Goal: Task Accomplishment & Management: Manage account settings

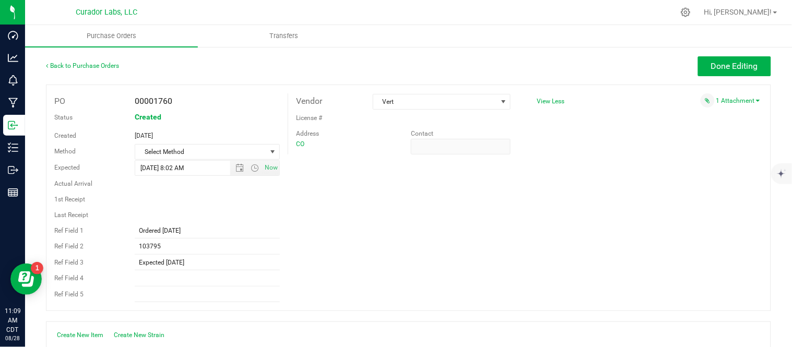
scroll to position [218, 0]
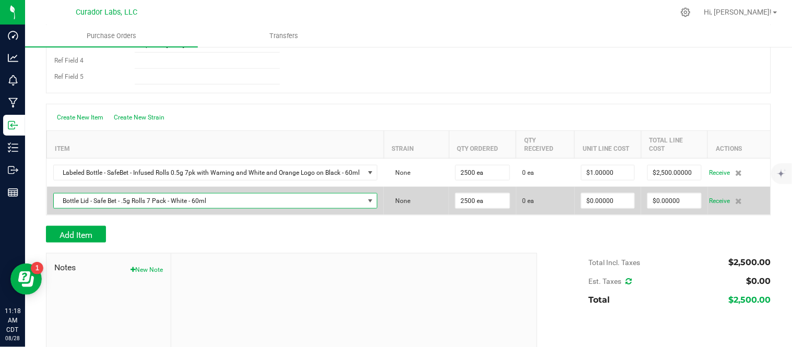
click at [367, 201] on span at bounding box center [370, 201] width 8 height 8
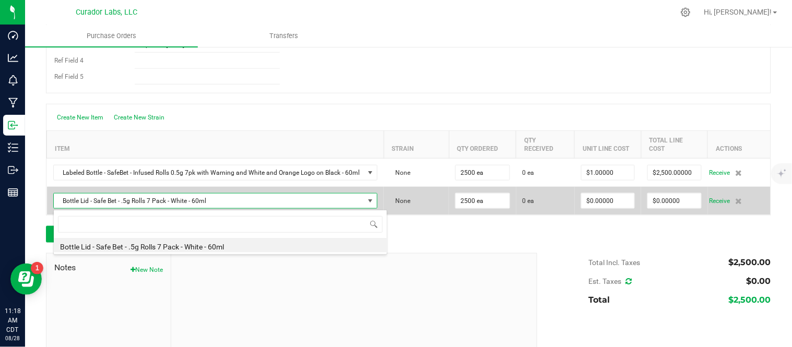
scroll to position [16, 321]
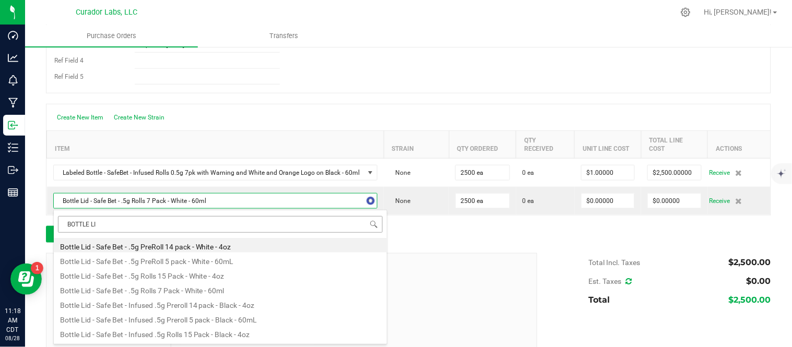
type input "BOTTLE LID"
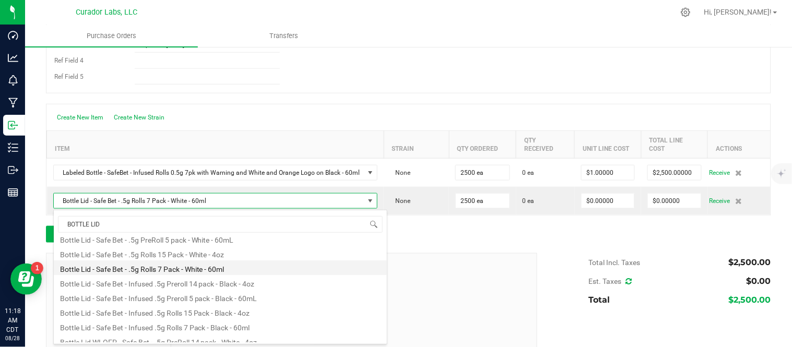
scroll to position [42, 0]
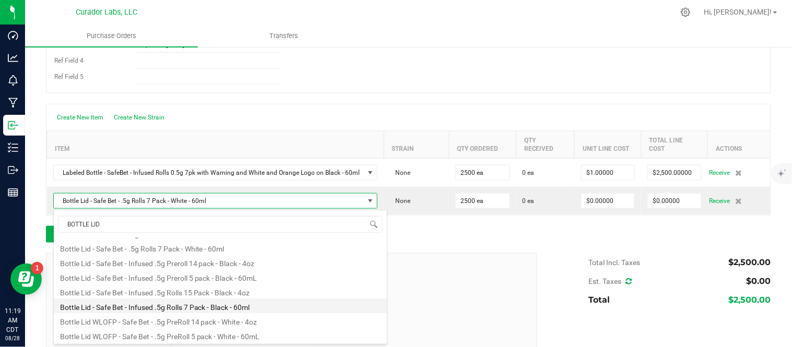
click at [265, 310] on li "Bottle Lid - Safe Bet - Infused .5g Rolls 7 Pack - Black - 60ml" at bounding box center [220, 306] width 333 height 15
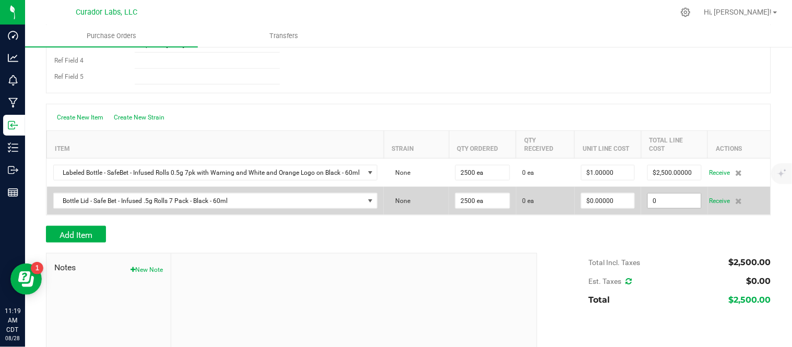
click at [670, 199] on input "0" at bounding box center [674, 201] width 53 height 15
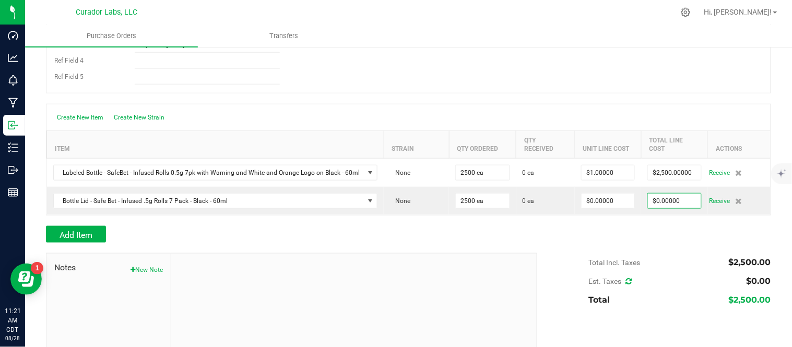
type input "0"
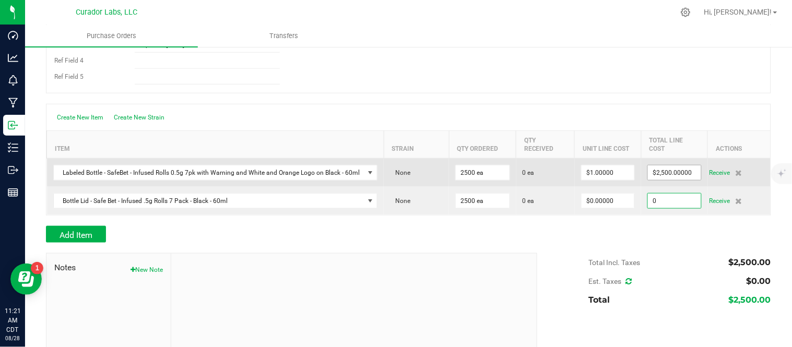
type input "2500"
type input "$0.00000"
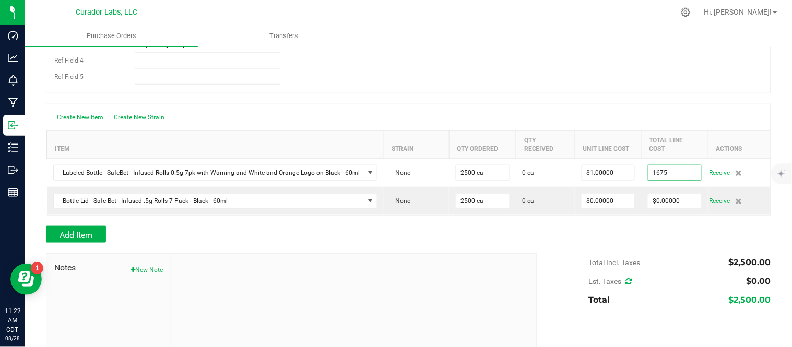
type input "$1,675.00000"
type input "2500"
type input "$0.67000"
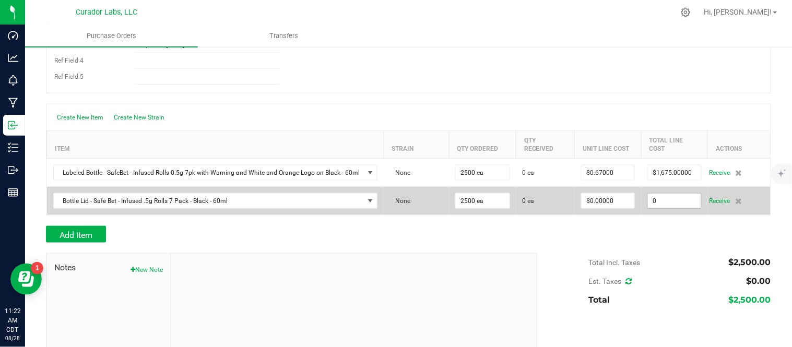
click at [674, 208] on input "0" at bounding box center [674, 201] width 53 height 15
type input "$975.00000"
click at [657, 215] on td "$975.00000" at bounding box center [674, 201] width 67 height 28
type input "2500"
type input "$0.39000"
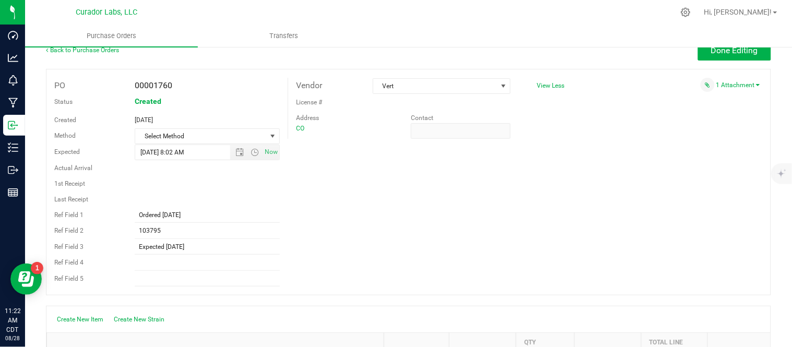
scroll to position [0, 0]
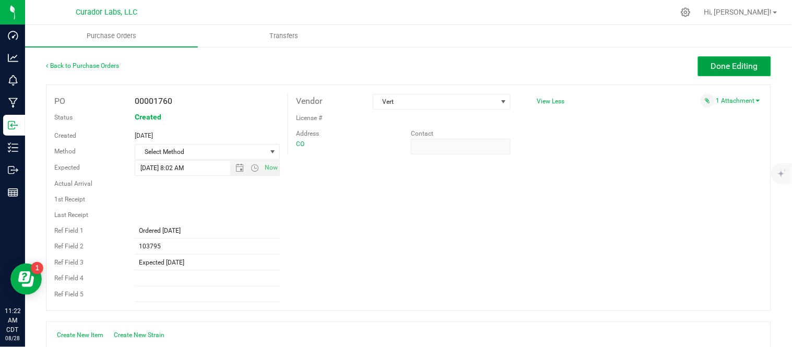
click at [731, 65] on span "Done Editing" at bounding box center [734, 66] width 47 height 10
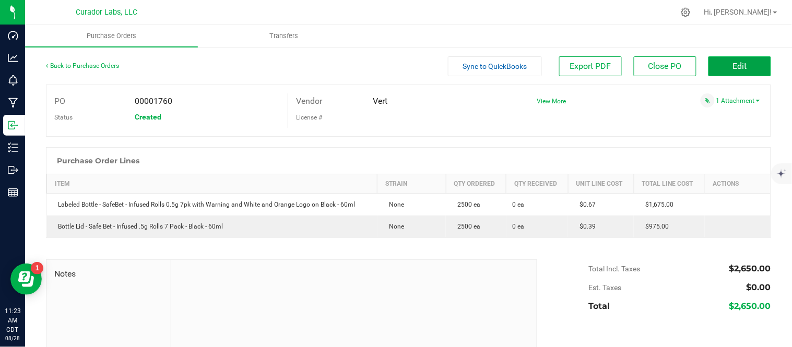
click at [752, 65] on button "Edit" at bounding box center [739, 66] width 63 height 20
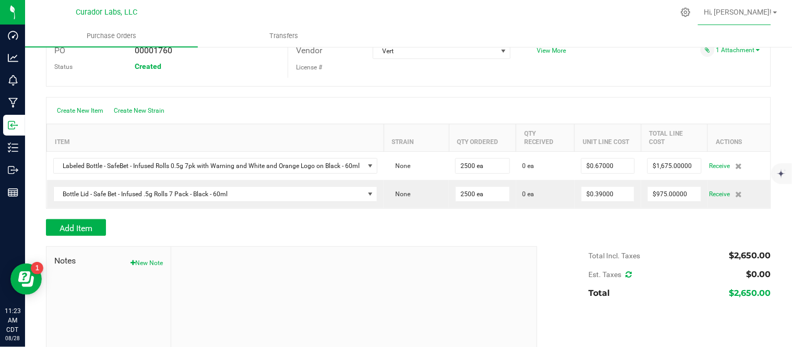
scroll to position [102, 0]
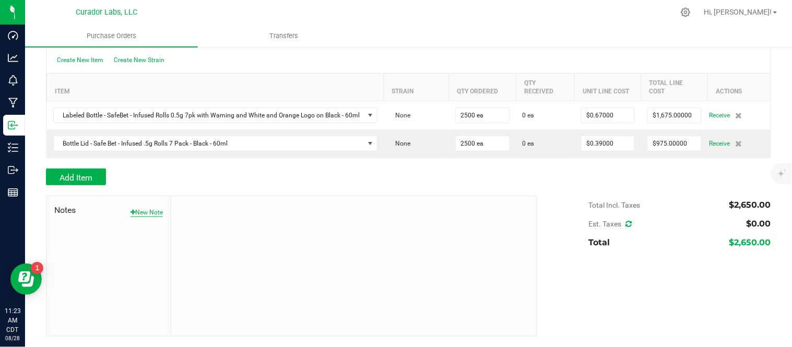
click at [136, 217] on button "New Note" at bounding box center [147, 212] width 32 height 9
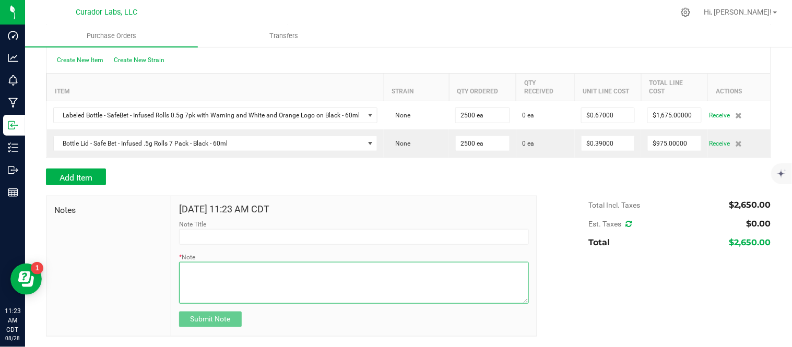
click at [243, 277] on textarea "* Note" at bounding box center [354, 283] width 350 height 42
type textarea "c"
type textarea "Cost Allocated - MT"
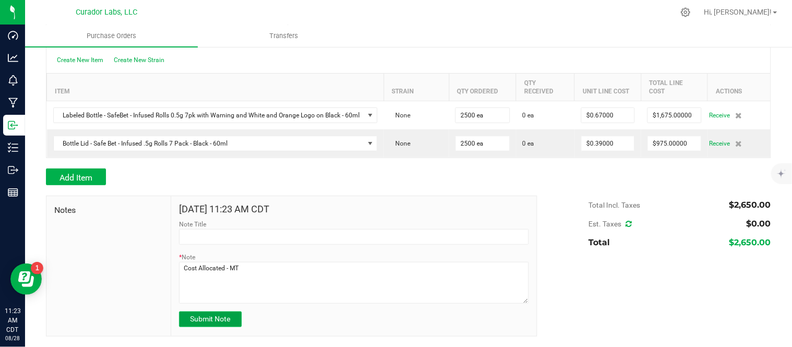
click at [219, 322] on span "Submit Note" at bounding box center [210, 319] width 40 height 8
type input "[DATE] 11:23 AM CDT"
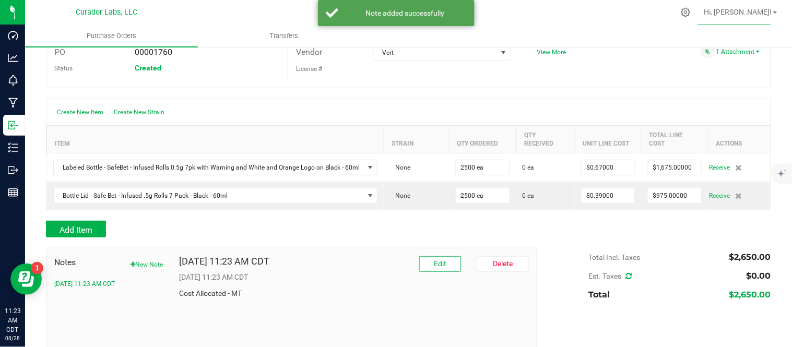
scroll to position [0, 0]
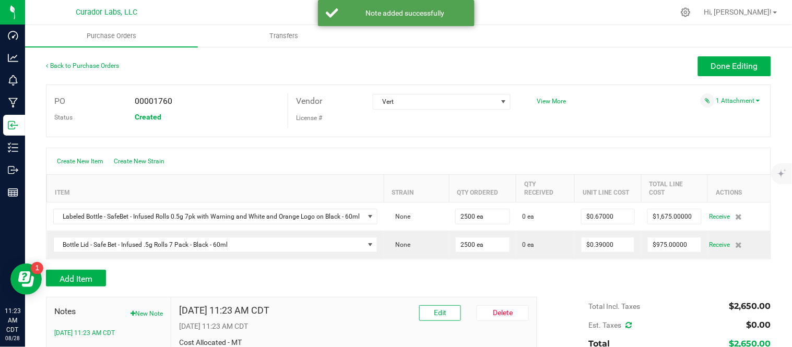
click at [81, 69] on div "Back to Purchase Orders" at bounding box center [136, 65] width 181 height 19
click at [82, 65] on link "Back to Purchase Orders" at bounding box center [82, 65] width 73 height 7
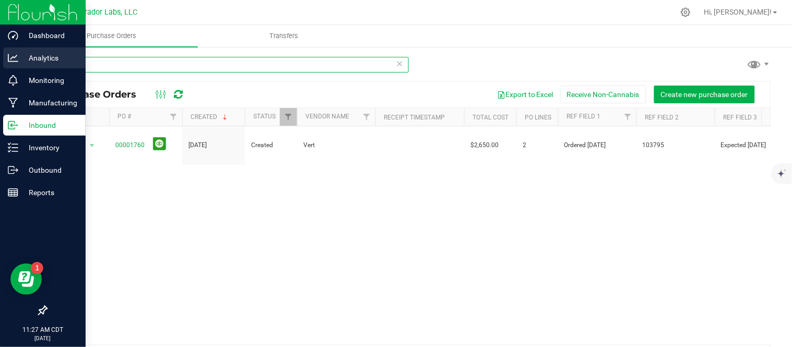
drag, startPoint x: 20, startPoint y: 60, endPoint x: 42, endPoint y: 68, distance: 24.0
click at [12, 60] on div "Dashboard Analytics Monitoring Manufacturing Inbound Inventory Outbound Reports…" at bounding box center [396, 173] width 792 height 347
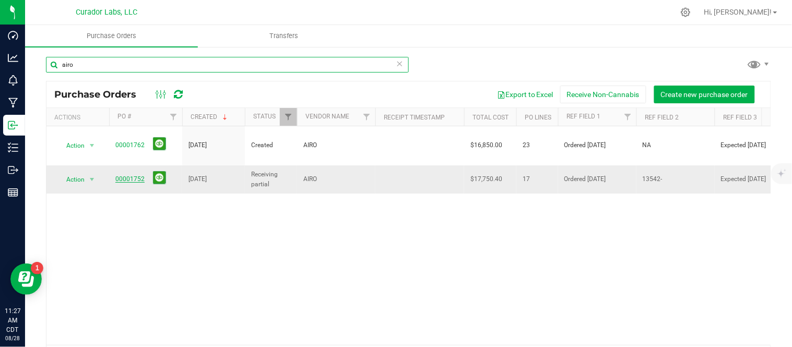
type input "airo"
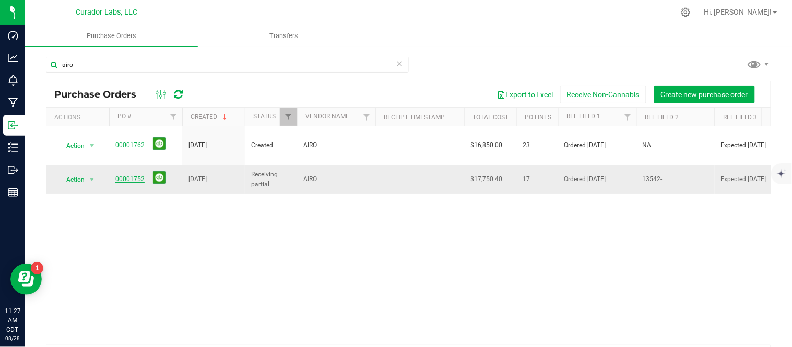
click at [129, 175] on link "00001752" at bounding box center [129, 178] width 29 height 7
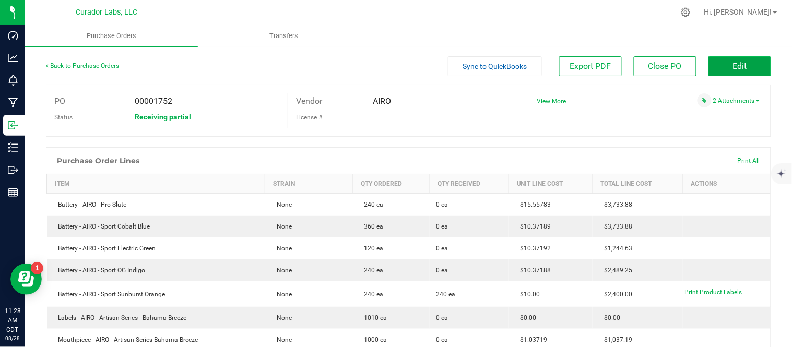
click at [717, 72] on button "Edit" at bounding box center [739, 66] width 63 height 20
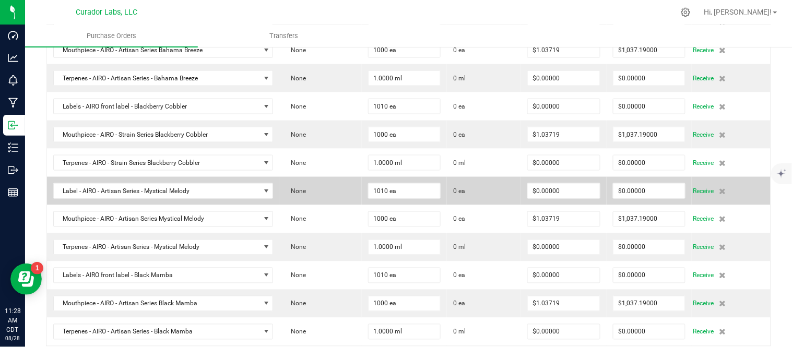
scroll to position [348, 0]
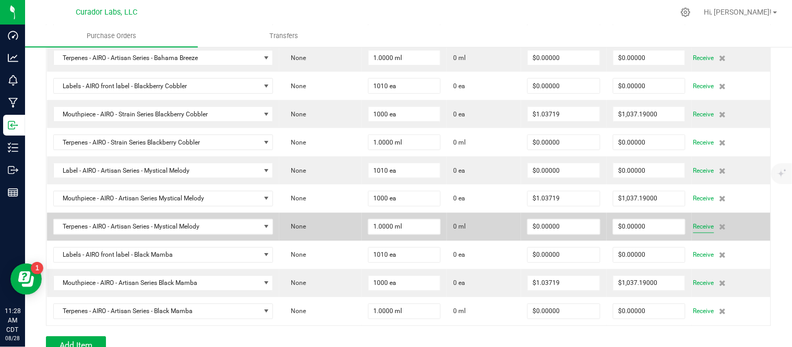
click at [693, 232] on span "Receive" at bounding box center [703, 227] width 21 height 13
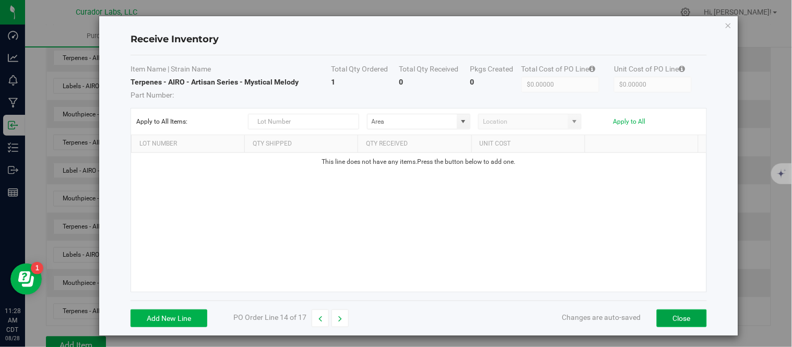
click at [681, 322] on button "Close" at bounding box center [682, 319] width 50 height 18
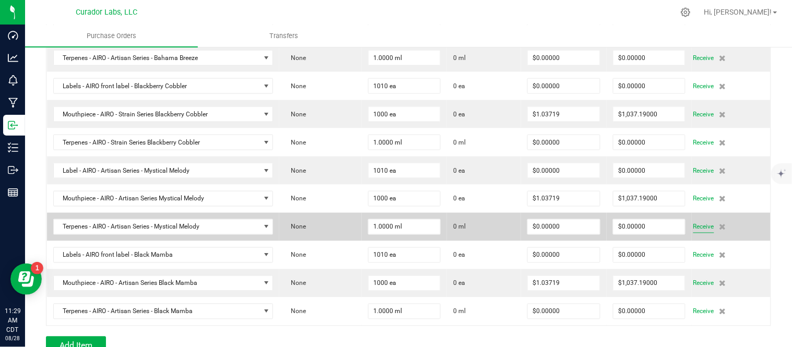
click at [695, 231] on span "Receive" at bounding box center [703, 227] width 21 height 13
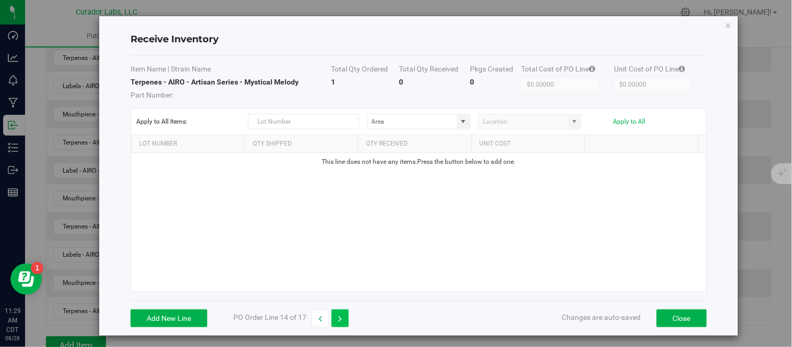
click at [335, 319] on button "button" at bounding box center [339, 319] width 17 height 18
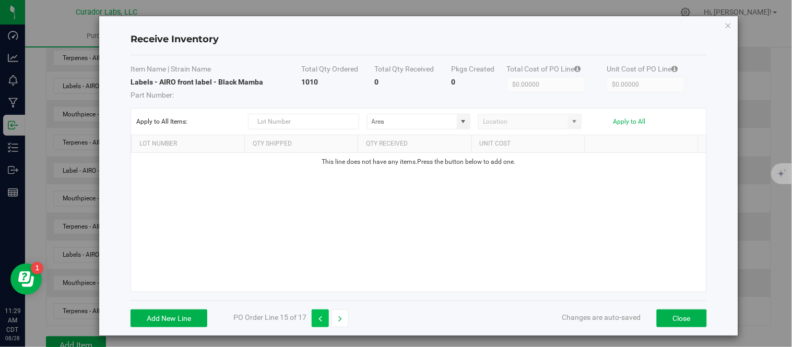
click at [322, 319] on icon "button" at bounding box center [320, 318] width 4 height 7
type input "$1,037.19000"
type input "$1.03719"
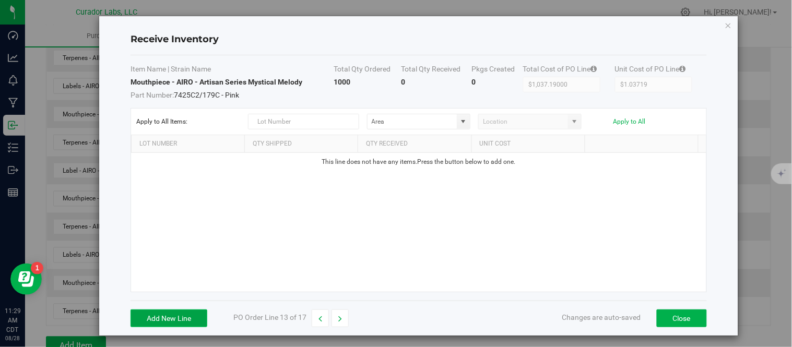
click at [173, 317] on button "Add New Line" at bounding box center [169, 319] width 77 height 18
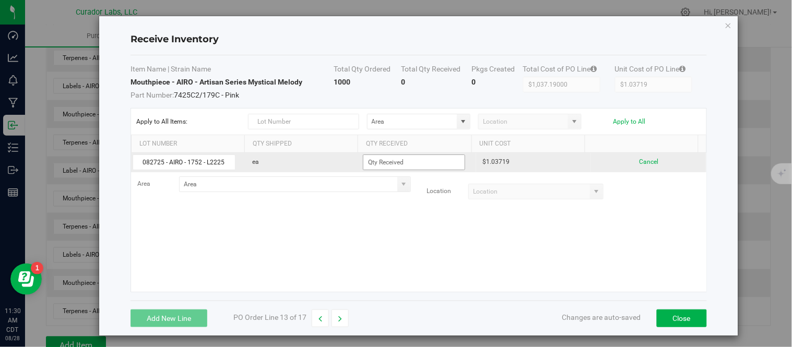
type input "082725 - AIRO - 1752 - L2225"
click at [407, 165] on input at bounding box center [413, 162] width 101 height 15
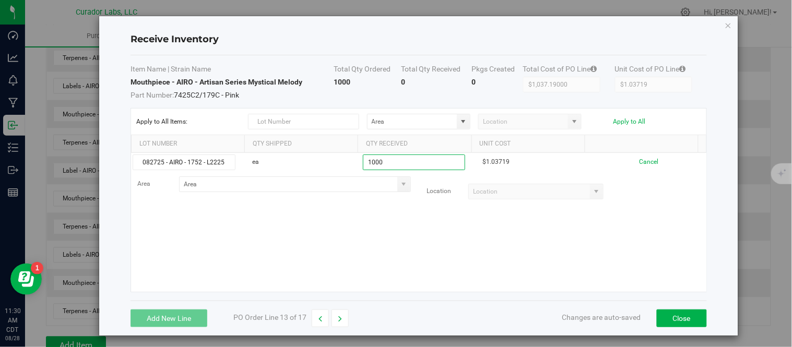
type input "1000 ea"
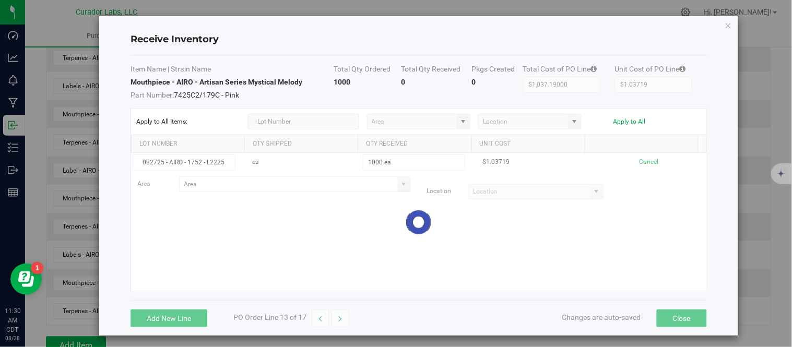
click at [379, 219] on kendo-grid-list "082725 - AIRO - 1752 - L2225 ea 1000 ea $1.03719 Cancel Area Location Loading" at bounding box center [418, 222] width 575 height 139
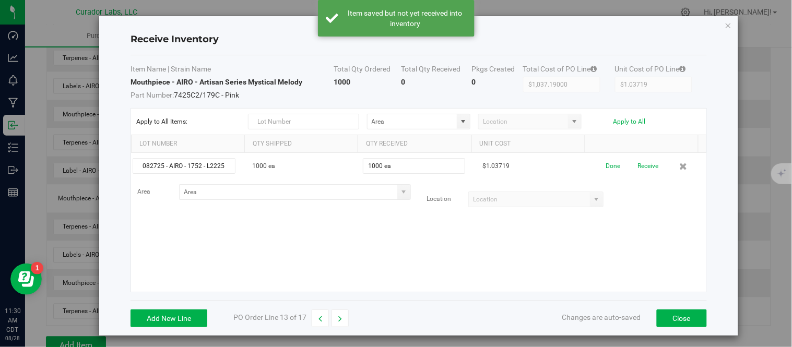
click at [399, 193] on span at bounding box center [403, 192] width 8 height 8
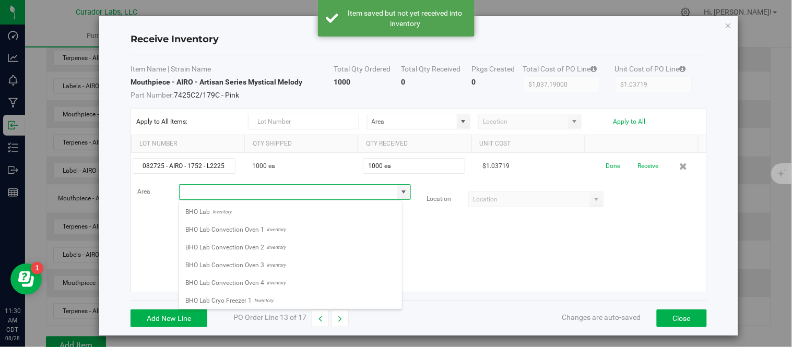
scroll to position [16, 223]
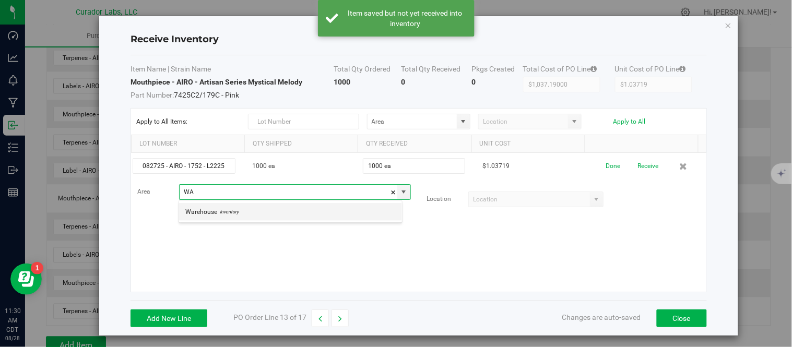
click at [238, 214] on span "Inventory" at bounding box center [227, 212] width 21 height 16
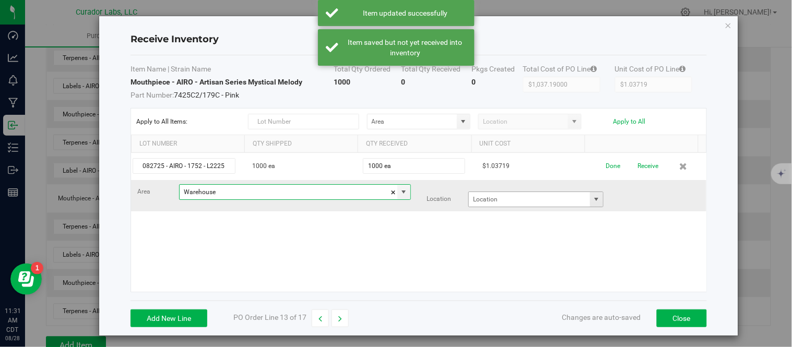
click at [593, 200] on span at bounding box center [597, 199] width 8 height 8
type input "Warehouse"
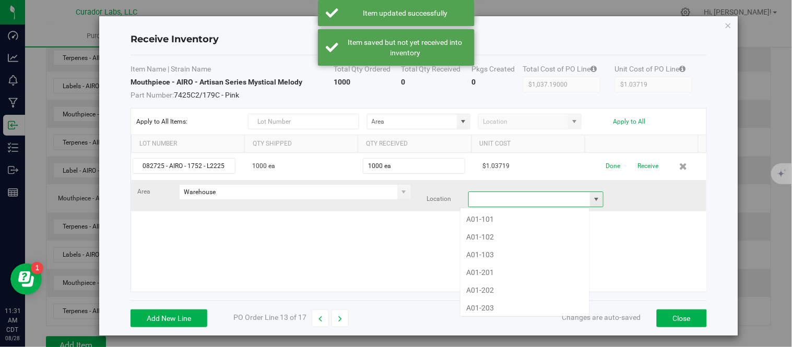
scroll to position [16, 131]
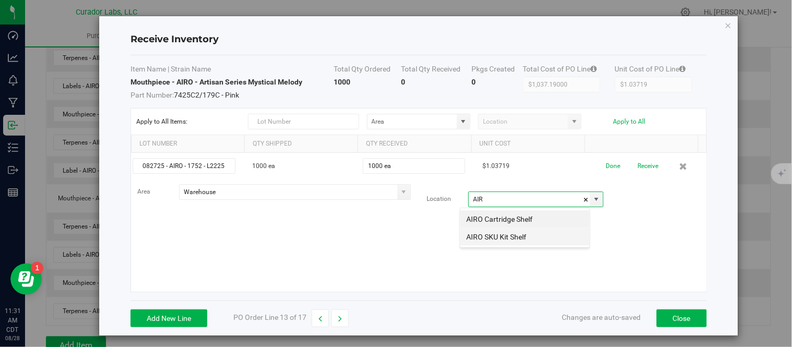
click at [520, 239] on li "AIRO SKU Kit Shelf" at bounding box center [524, 237] width 129 height 18
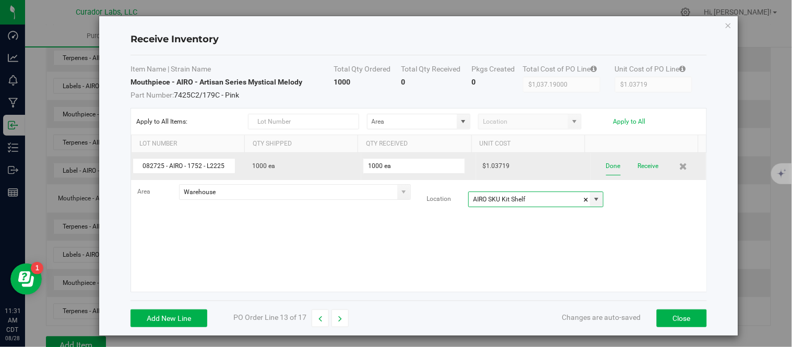
type input "AIRO SKU Kit Shelf"
click at [606, 169] on button "Done" at bounding box center [613, 166] width 15 height 18
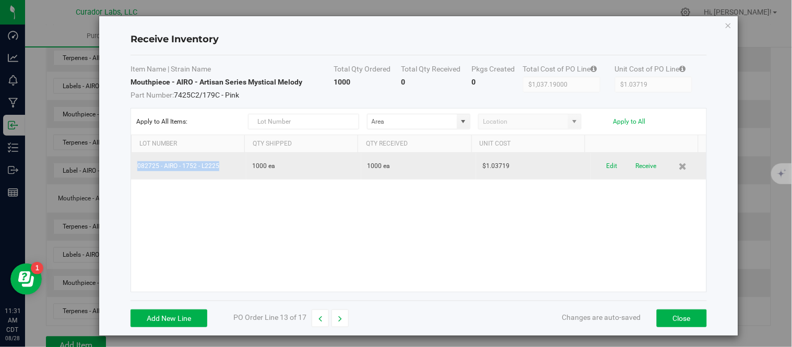
drag, startPoint x: 139, startPoint y: 168, endPoint x: 217, endPoint y: 179, distance: 78.6
click at [217, 179] on td "082725 - AIRO - 1752 - L2225" at bounding box center [188, 166] width 115 height 27
copy td "082725 - AIRO - 1752 - L2225"
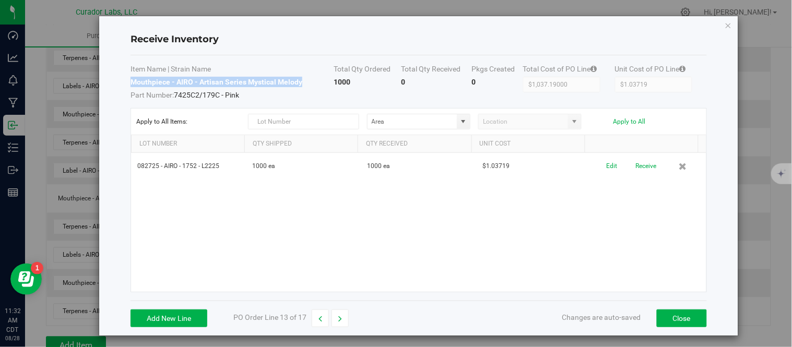
drag, startPoint x: 129, startPoint y: 81, endPoint x: 307, endPoint y: 84, distance: 178.0
click at [307, 84] on td "Mouthpiece - AIRO - Artisan Series Mystical Melody Part Number: 7425C2/179C - P…" at bounding box center [232, 88] width 203 height 23
copy strong "Mouthpiece - AIRO - Artisan Series Mystical Melody"
click at [322, 319] on icon "button" at bounding box center [320, 318] width 4 height 7
type input "$0.00000"
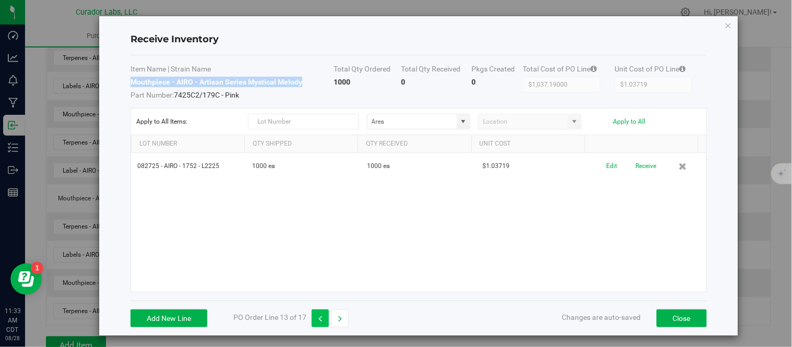
type input "$0.00000"
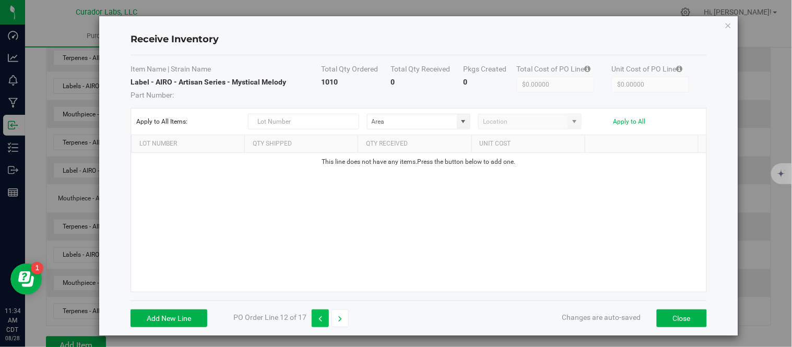
click at [322, 319] on icon "button" at bounding box center [320, 318] width 4 height 7
type input "$1,037.19000"
type input "$1.03719"
click at [342, 319] on button "button" at bounding box center [339, 319] width 17 height 18
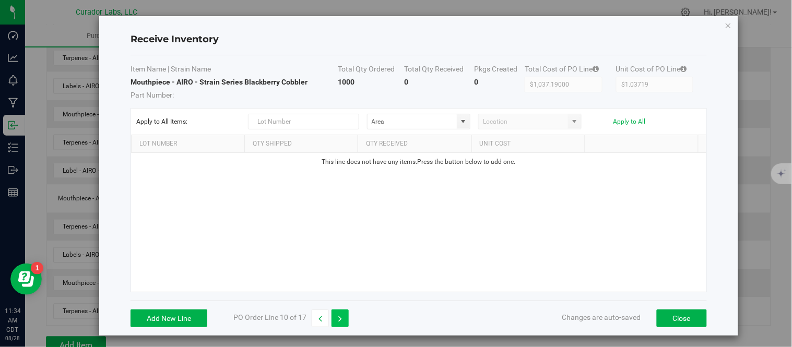
type input "$0.00000"
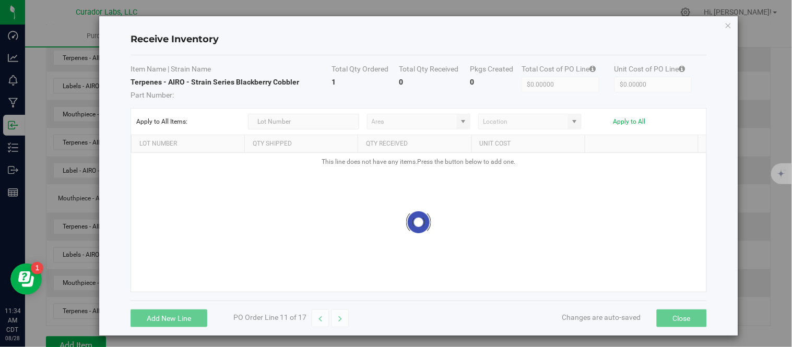
click at [342, 319] on button "button" at bounding box center [339, 319] width 17 height 18
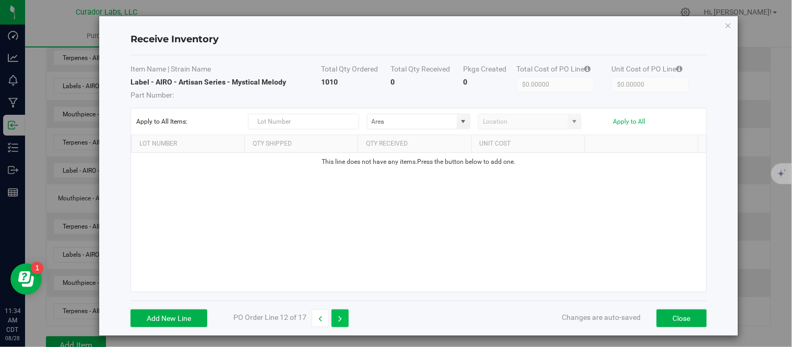
click at [342, 319] on button "button" at bounding box center [339, 319] width 17 height 18
type input "$1,037.19000"
type input "$1.03719"
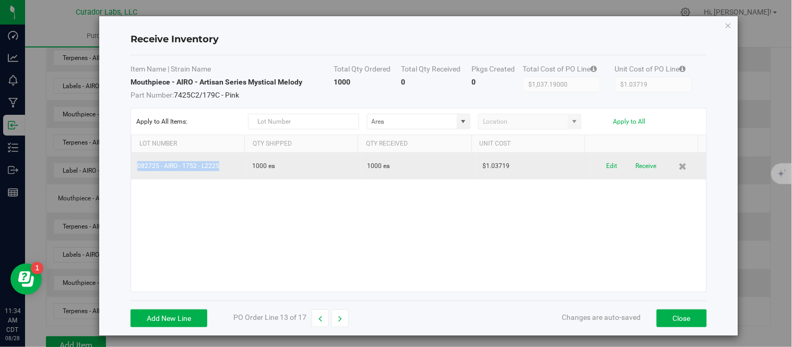
drag, startPoint x: 137, startPoint y: 166, endPoint x: 222, endPoint y: 169, distance: 85.1
click at [222, 169] on td "082725 - AIRO - 1752 - L2225" at bounding box center [188, 166] width 115 height 27
copy td "082725 - AIRO - 1752 - L2225"
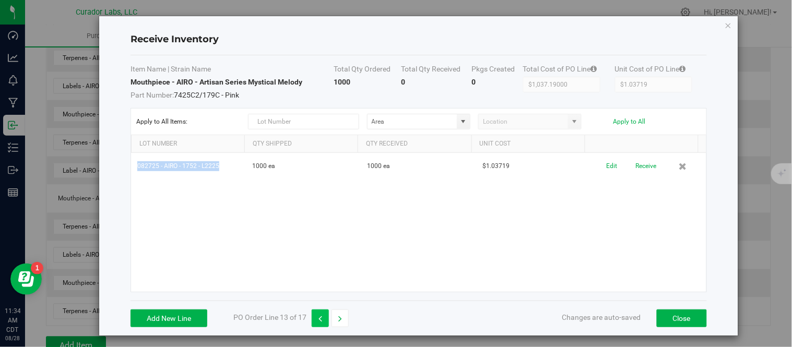
click at [326, 325] on button "button" at bounding box center [320, 319] width 17 height 18
type input "$0.00000"
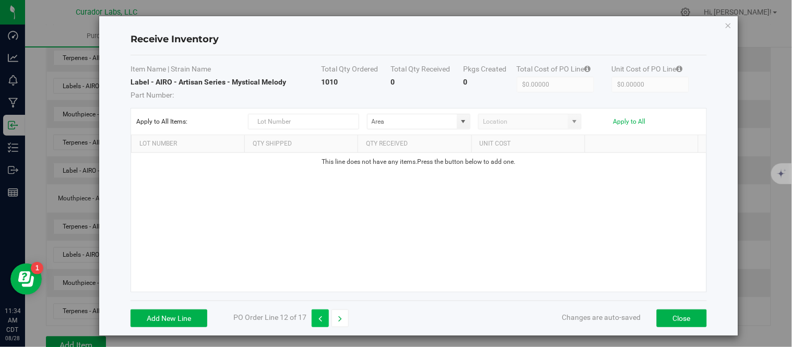
click at [326, 325] on button "button" at bounding box center [320, 319] width 17 height 18
type input "$1,037.19000"
type input "$1.03719"
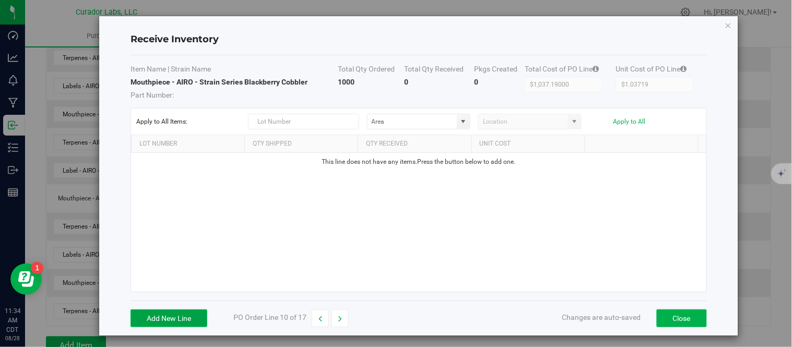
click at [186, 314] on button "Add New Line" at bounding box center [169, 319] width 77 height 18
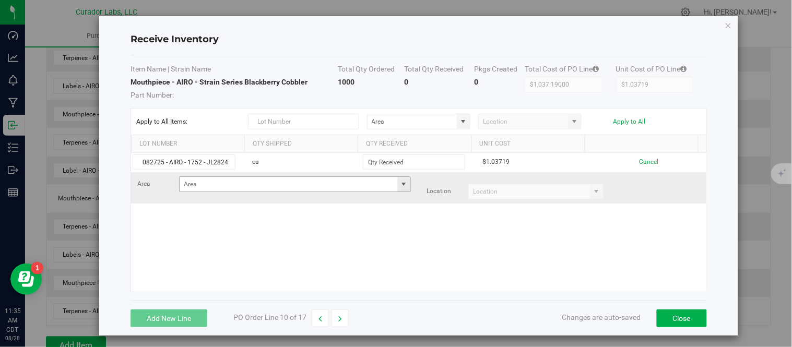
click at [399, 185] on span at bounding box center [403, 184] width 8 height 8
type input "082725 - AIRO - 1752 - JL2824"
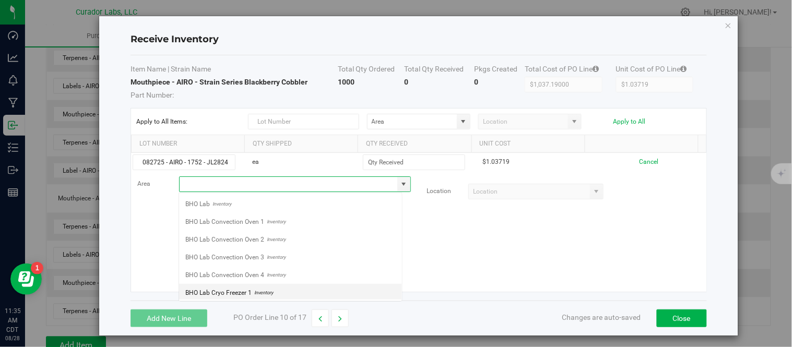
scroll to position [16, 223]
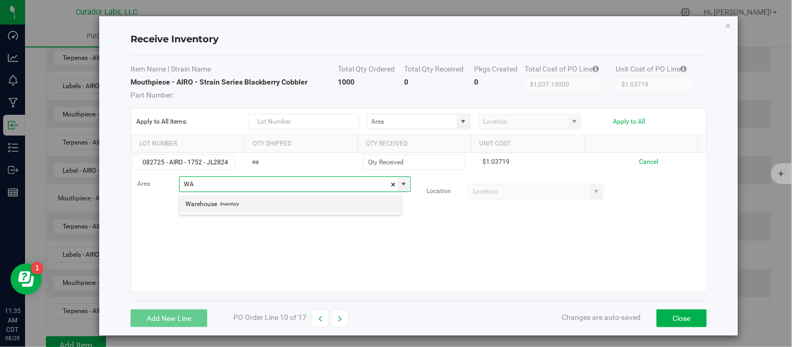
click at [228, 205] on span "Inventory" at bounding box center [227, 204] width 21 height 16
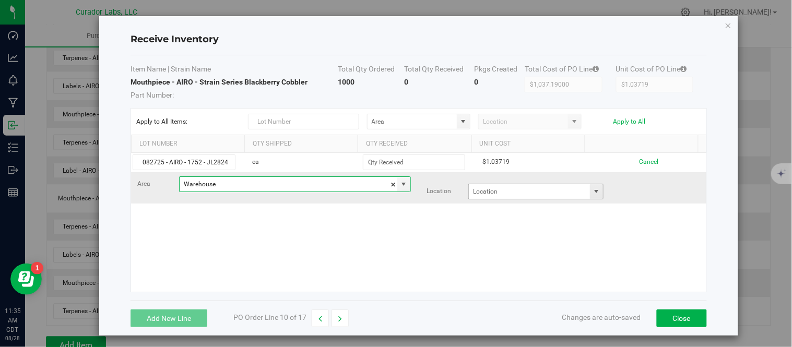
click at [593, 194] on span at bounding box center [597, 191] width 8 height 8
type input "Warehouse"
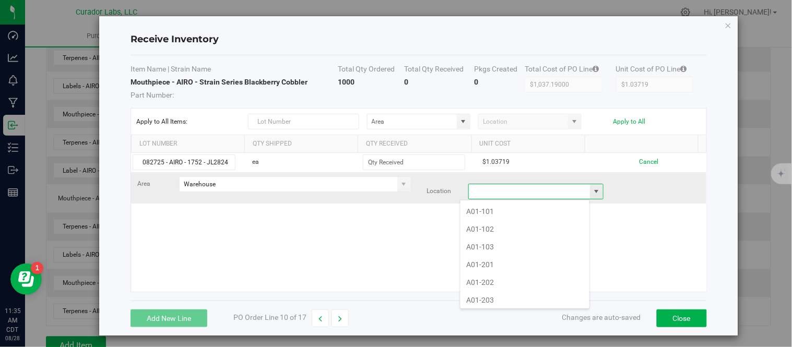
scroll to position [16, 131]
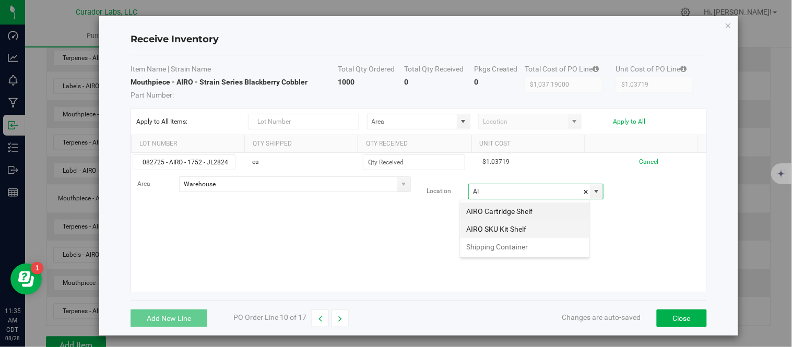
click at [513, 230] on li "AIRO SKU Kit Shelf" at bounding box center [524, 229] width 129 height 18
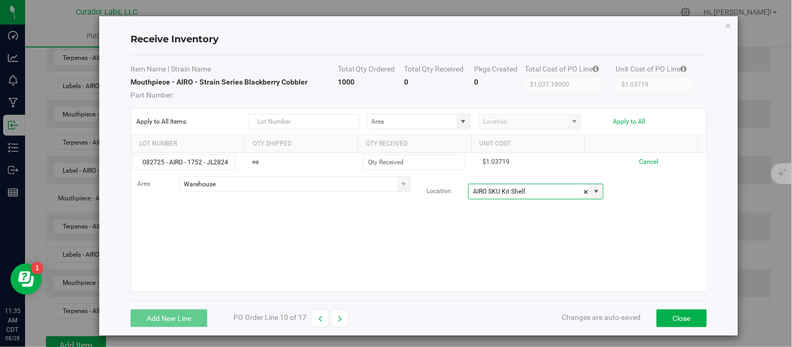
type input "AIRO SKU Kit Shelf"
click at [601, 248] on div "082725 - AIRO - 1752 - JL2824 ea $1.03719 Cancel Area Warehouse Location AIRO […" at bounding box center [418, 222] width 575 height 139
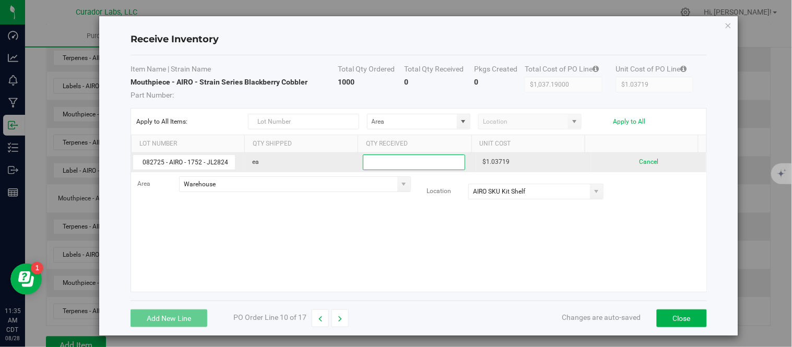
click at [416, 161] on input at bounding box center [413, 162] width 101 height 15
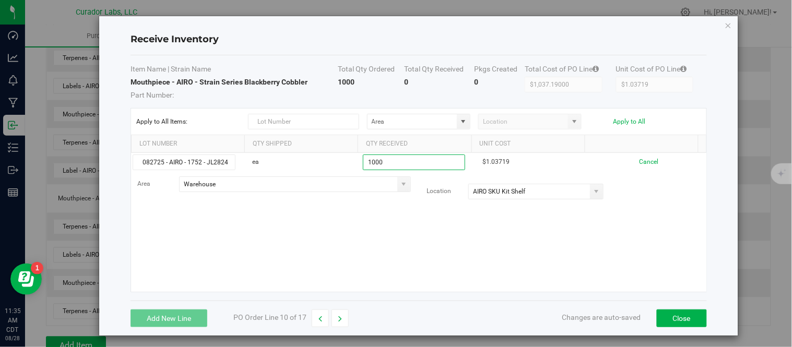
type input "1000 ea"
click at [458, 278] on kendo-grid-list "082725 - AIRO - 1752 - JL2824 ea 1000 ea $1.03719 Cancel Area Warehouse Locatio…" at bounding box center [418, 222] width 575 height 139
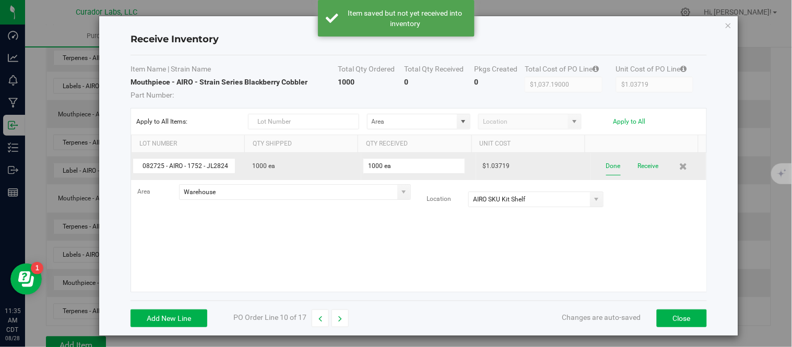
click at [606, 169] on button "Done" at bounding box center [613, 166] width 15 height 18
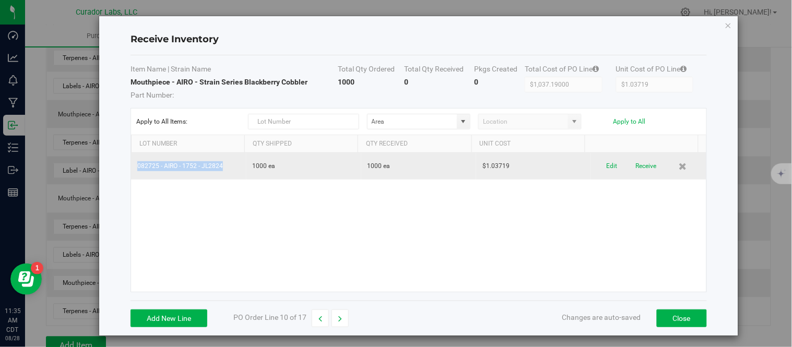
drag, startPoint x: 137, startPoint y: 165, endPoint x: 228, endPoint y: 174, distance: 91.3
click at [228, 174] on td "082725 - AIRO - 1752 - JL2824" at bounding box center [188, 166] width 115 height 27
copy td "082725 - AIRO - 1752 - JL2824"
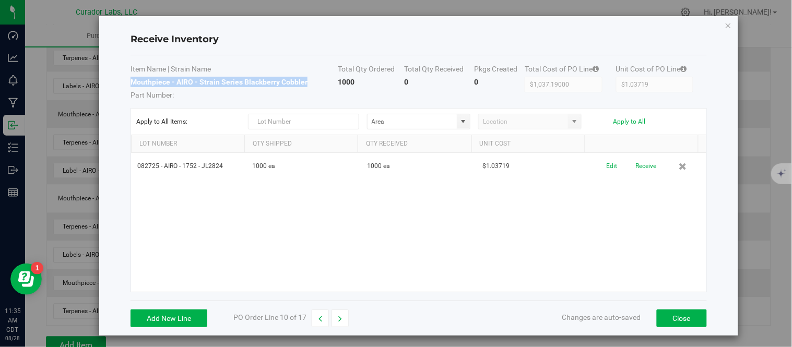
drag, startPoint x: 131, startPoint y: 82, endPoint x: 307, endPoint y: 85, distance: 175.9
click at [307, 85] on td "Mouthpiece - AIRO - Strain Series Blackberry Cobbler Part Number:" at bounding box center [234, 88] width 207 height 23
copy strong "Mouthpiece - AIRO - Strain Series Blackberry Cobbler"
click at [322, 313] on button "button" at bounding box center [320, 319] width 17 height 18
type input "$0.00000"
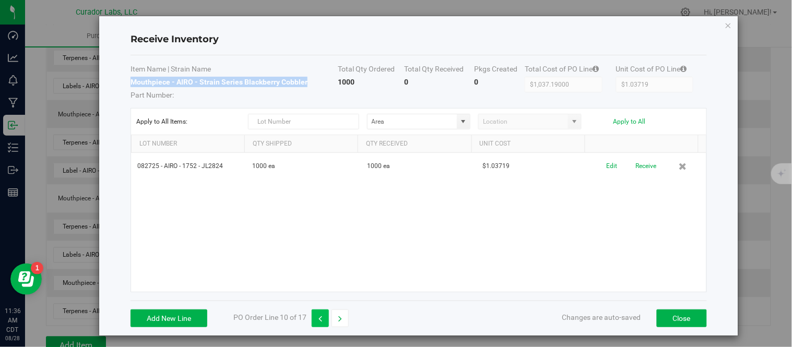
type input "$0.00000"
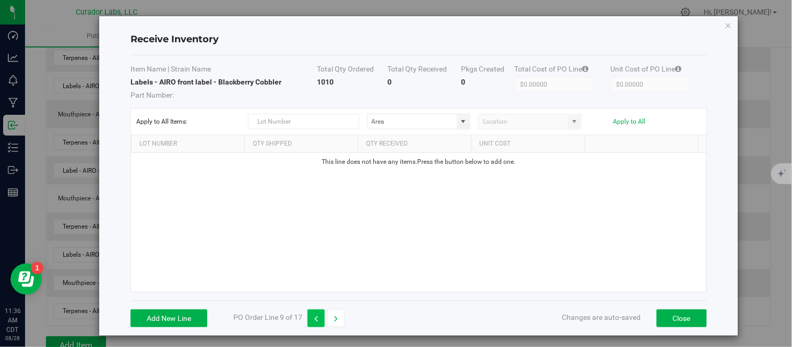
click at [322, 313] on button "button" at bounding box center [315, 319] width 17 height 18
type input "$1,037.19000"
type input "$1.03719"
click at [184, 317] on button "Add New Line" at bounding box center [169, 319] width 77 height 18
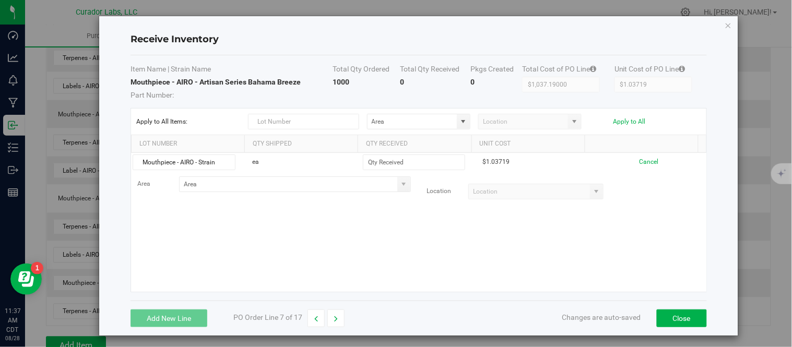
scroll to position [0, 0]
type input "M"
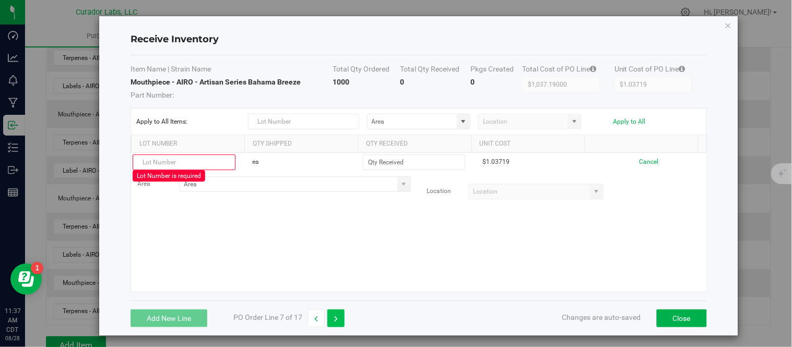
click at [341, 315] on button "button" at bounding box center [335, 319] width 17 height 18
type input "$0.00000"
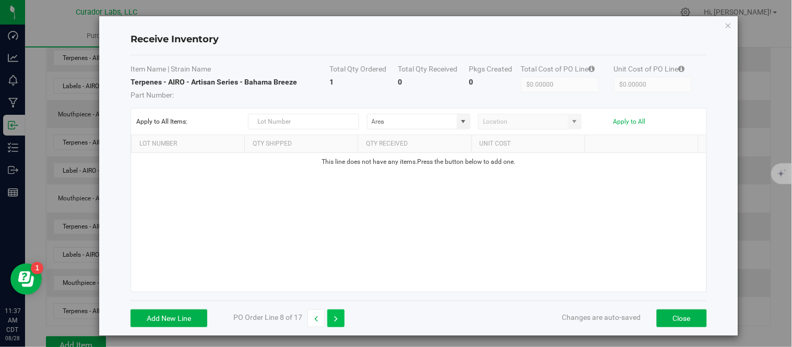
click at [341, 315] on button "button" at bounding box center [335, 319] width 17 height 18
type input "$1,037.19000"
type input "$1.03719"
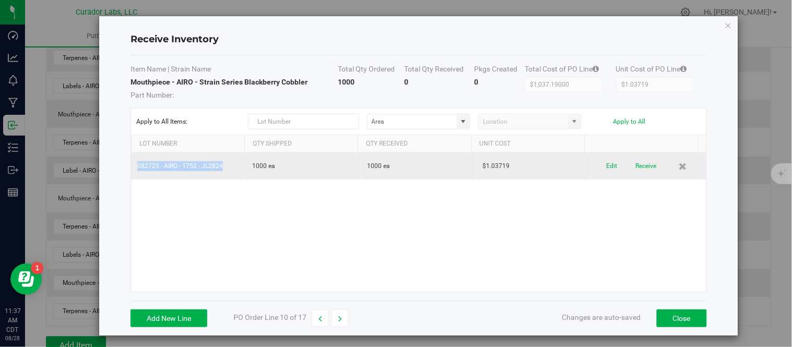
drag, startPoint x: 135, startPoint y: 167, endPoint x: 220, endPoint y: 170, distance: 85.7
click at [228, 170] on td "082725 - AIRO - 1752 - JL2824" at bounding box center [188, 166] width 115 height 27
copy td "082725 - AIRO - 1752 - JL2824"
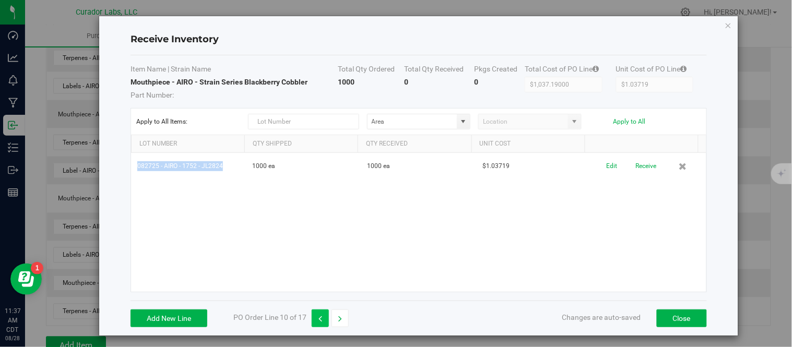
click at [317, 319] on button "button" at bounding box center [320, 319] width 17 height 18
type input "$0.00000"
click at [318, 319] on icon "button" at bounding box center [320, 318] width 4 height 7
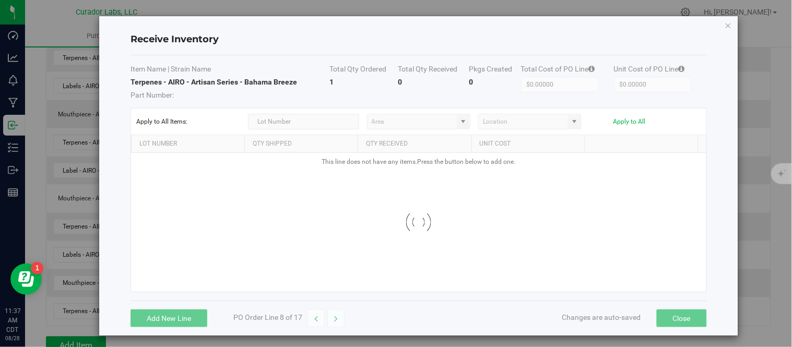
click at [317, 319] on icon "button" at bounding box center [316, 318] width 4 height 7
type input "$1,037.19000"
type input "$1.03719"
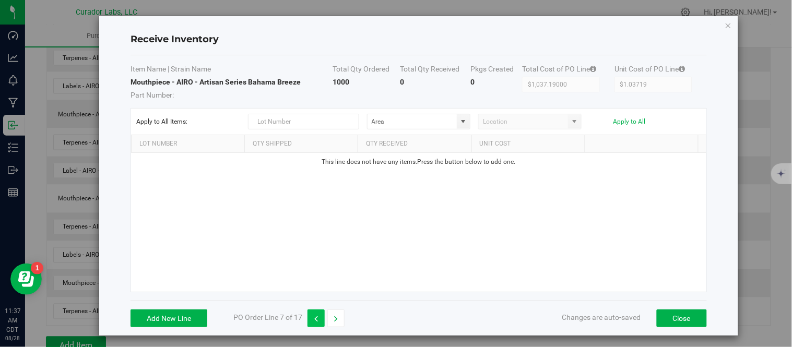
click at [317, 319] on icon "button" at bounding box center [316, 318] width 4 height 7
type input "$0.00000"
click at [333, 316] on button "button" at bounding box center [335, 319] width 17 height 18
type input "$1,037.19000"
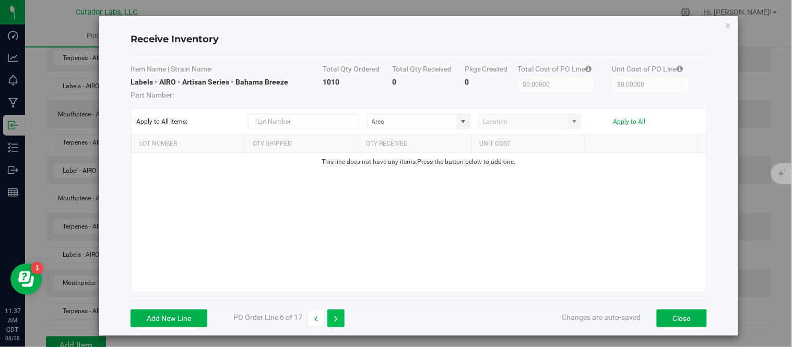
type input "$1.03719"
click at [191, 311] on button "Add New Line" at bounding box center [169, 319] width 77 height 18
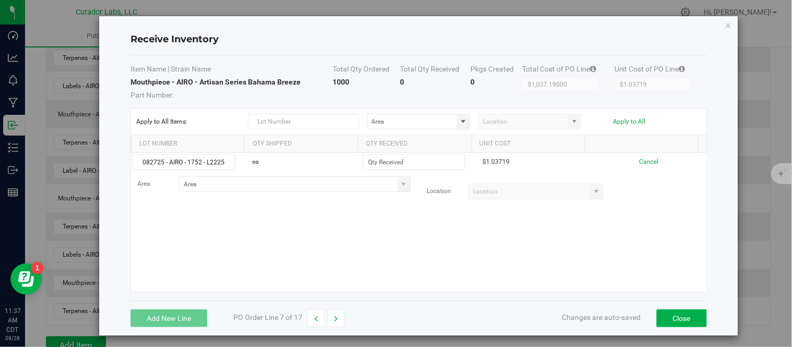
type input "082725 - AIRO - 1752 - L2225"
click at [241, 256] on div "082725 - AIRO - 1752 - L2225 ea $1.03719 Cancel Area Location" at bounding box center [418, 222] width 575 height 139
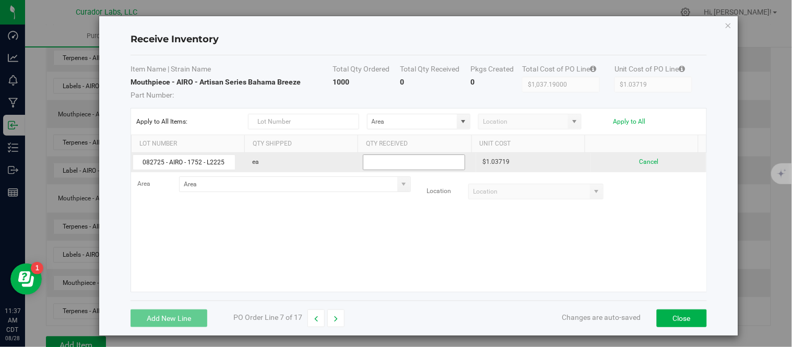
click at [393, 163] on input at bounding box center [413, 162] width 101 height 15
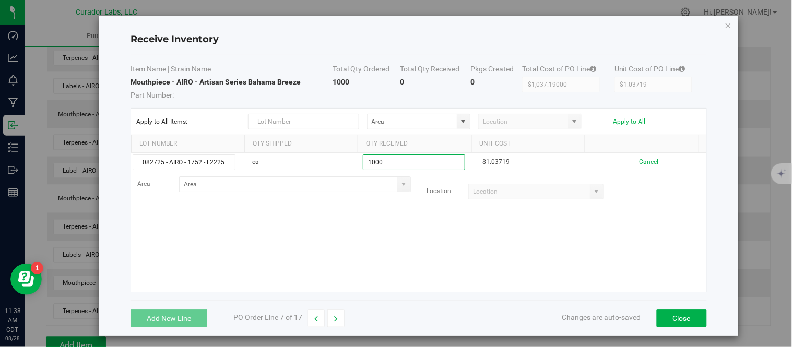
type input "1000 ea"
click at [395, 207] on kendo-grid-list "082725 - AIRO - 1752 - L2225 ea 1000 ea $1.03719 Cancel Area Location" at bounding box center [418, 222] width 575 height 139
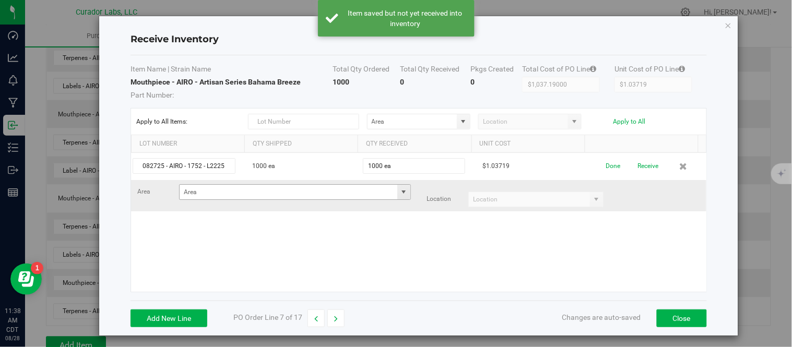
click at [399, 192] on span at bounding box center [403, 192] width 8 height 8
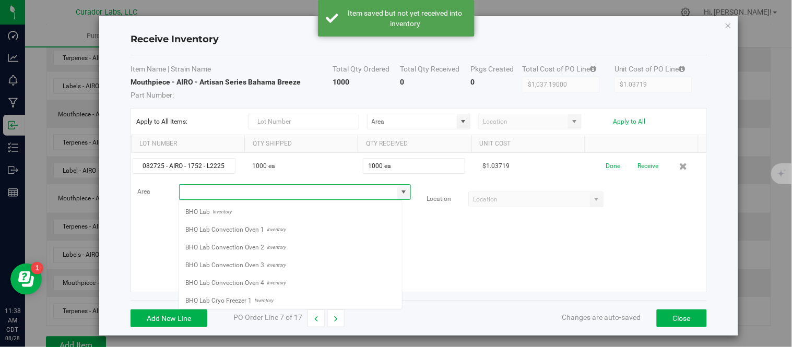
scroll to position [16, 223]
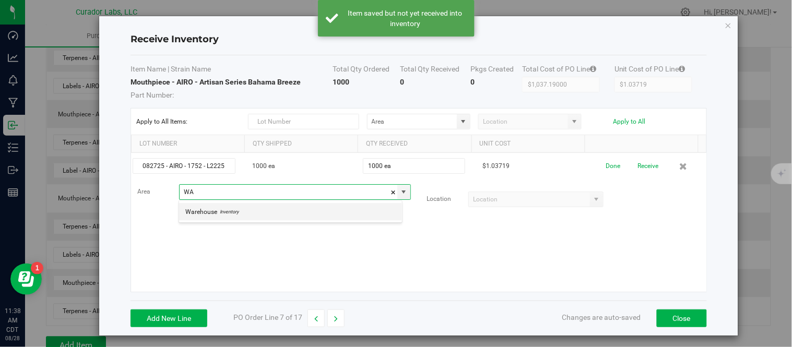
click at [212, 213] on span "Warehouse" at bounding box center [201, 212] width 32 height 16
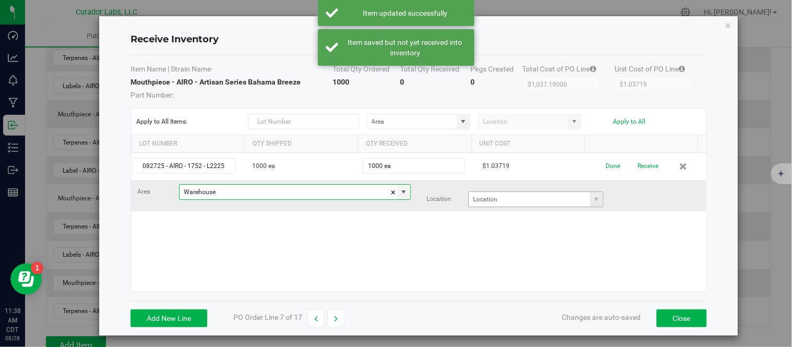
type input "Warehouse"
click at [523, 204] on input at bounding box center [529, 199] width 121 height 15
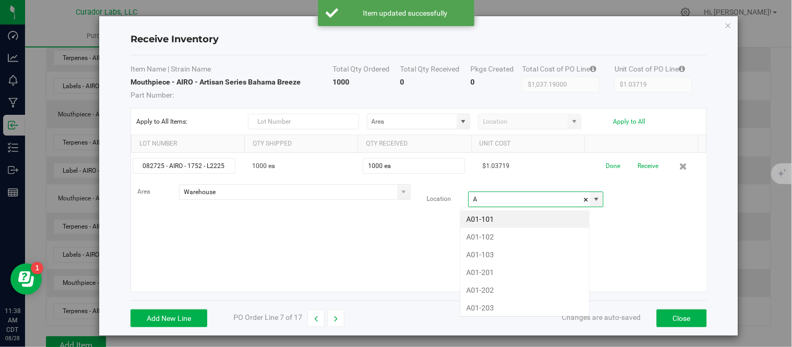
scroll to position [16, 131]
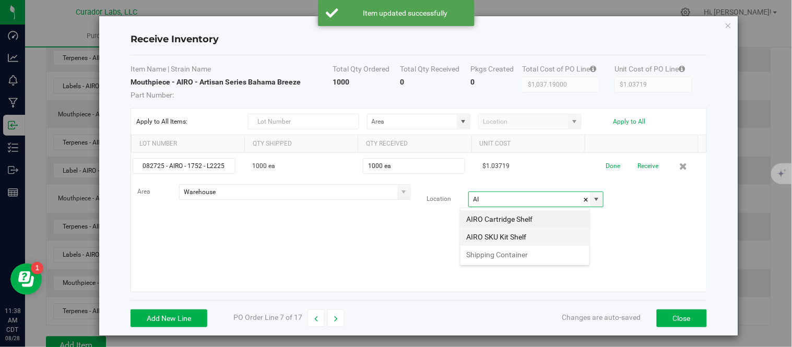
click at [514, 236] on li "AIRO SKU Kit Shelf" at bounding box center [524, 237] width 129 height 18
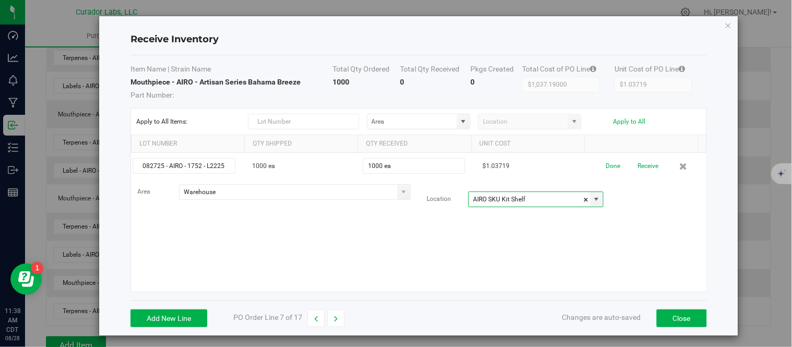
type input "AIRO SKU Kit Shelf"
click at [449, 230] on div "082725 - AIRO - 1752 - L2225 1000 ea 1000 ea $1.03719 Done Receive Area Warehou…" at bounding box center [418, 222] width 575 height 139
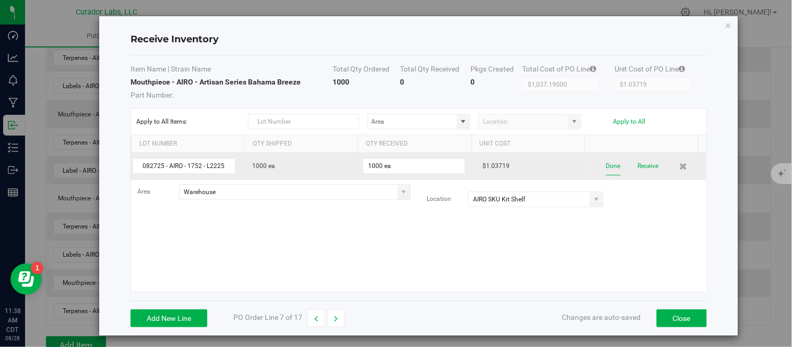
click at [606, 167] on button "Done" at bounding box center [613, 166] width 15 height 18
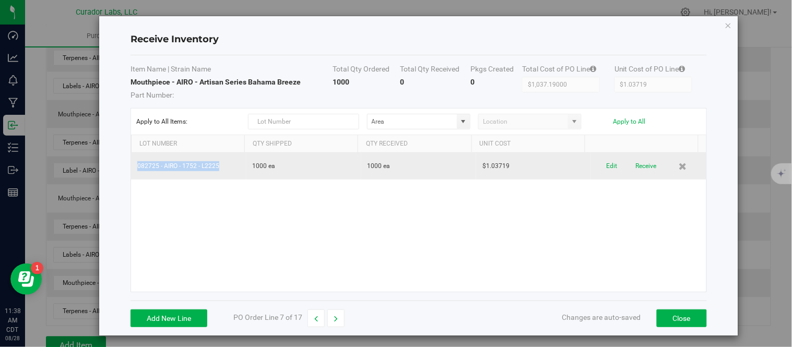
drag, startPoint x: 137, startPoint y: 169, endPoint x: 226, endPoint y: 170, distance: 88.8
click at [226, 170] on td "082725 - AIRO - 1752 - L2225" at bounding box center [188, 166] width 115 height 27
copy td "082725 - AIRO - 1752 - L2225"
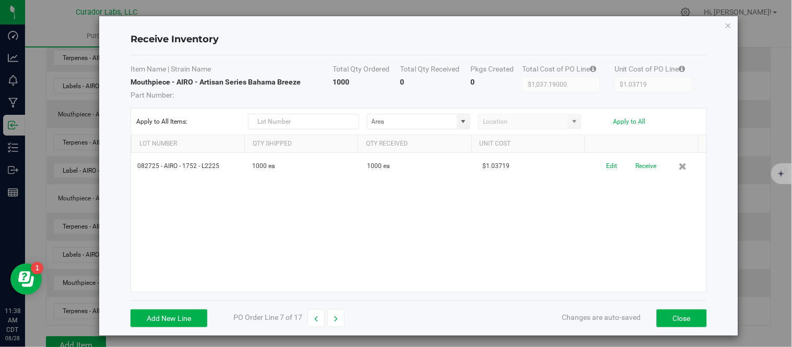
drag, startPoint x: 150, startPoint y: 102, endPoint x: 131, endPoint y: 92, distance: 21.7
click at [149, 102] on div "Item Name | Strain Name Total Qty Ordered Total Qty Received Pkgs Created Total…" at bounding box center [419, 177] width 576 height 245
drag, startPoint x: 132, startPoint y: 84, endPoint x: 299, endPoint y: 89, distance: 167.1
click at [300, 89] on td "Mouthpiece - AIRO - Artisan Series Bahama Breeze Part Number:" at bounding box center [232, 88] width 202 height 23
copy td "Mouthpiece - AIRO - Artisan Series Bahama Breeze Part Number:"
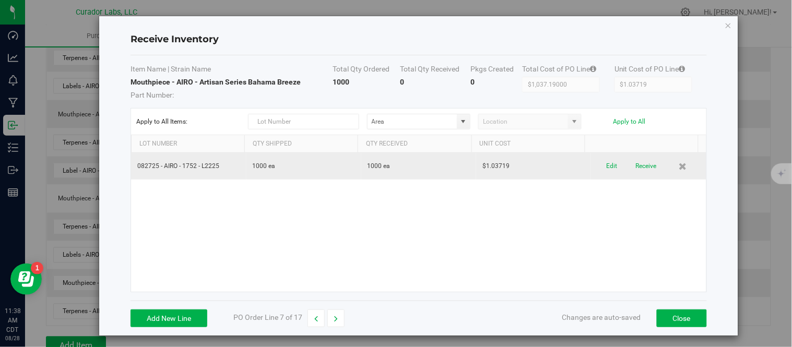
click at [291, 170] on td "1000 ea" at bounding box center [303, 166] width 115 height 27
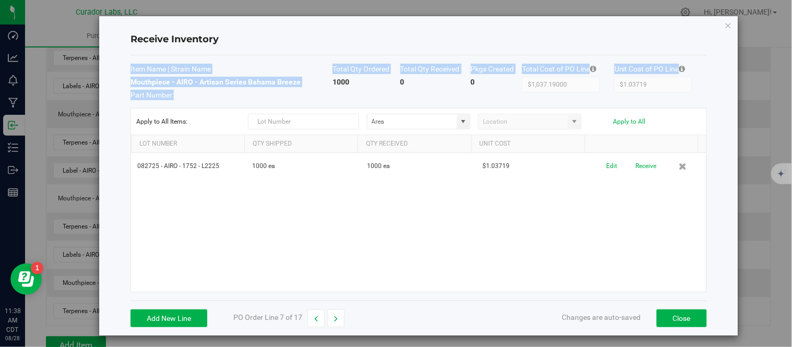
drag, startPoint x: 128, startPoint y: 84, endPoint x: 232, endPoint y: 91, distance: 103.6
click at [233, 90] on div "Receive Inventory Item Name | Strain Name Total Qty Ordered Total Qty Received …" at bounding box center [418, 175] width 639 height 319
drag, startPoint x: 232, startPoint y: 91, endPoint x: 164, endPoint y: 84, distance: 67.7
click at [230, 91] on span "Part Number:" at bounding box center [232, 93] width 202 height 13
click at [148, 82] on strong "Mouthpiece - AIRO - Artisan Series Bahama Breeze" at bounding box center [216, 82] width 170 height 8
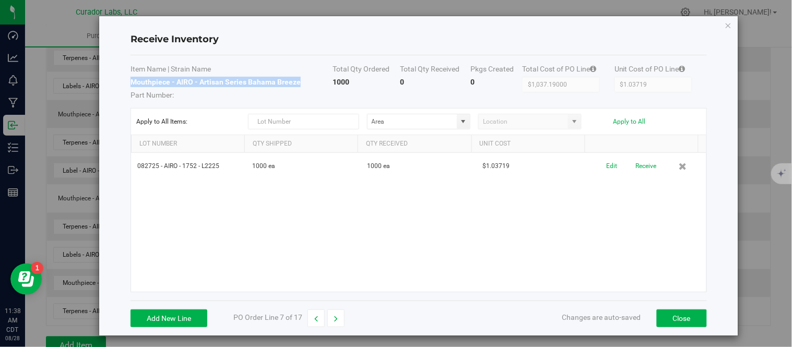
drag, startPoint x: 133, startPoint y: 81, endPoint x: 307, endPoint y: 85, distance: 174.4
click at [307, 85] on td "Mouthpiece - AIRO - Artisan Series Bahama Breeze Part Number:" at bounding box center [232, 88] width 202 height 23
copy strong "Mouthpiece - AIRO - Artisan Series Bahama Breeze"
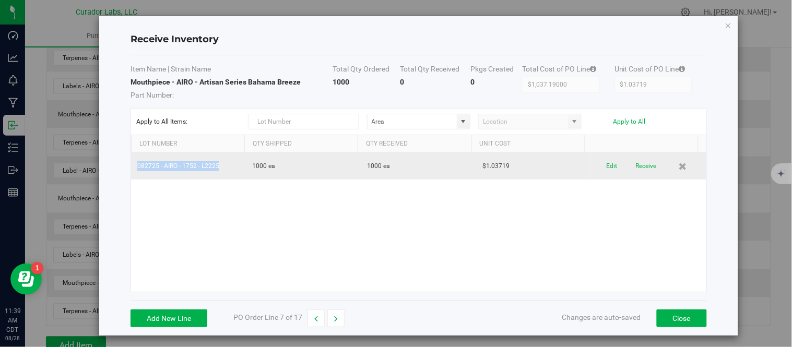
drag, startPoint x: 136, startPoint y: 166, endPoint x: 241, endPoint y: 170, distance: 104.5
click at [241, 170] on td "082725 - AIRO - 1752 - L2225" at bounding box center [188, 166] width 115 height 27
copy td "082725 - AIRO - 1752 - L2225"
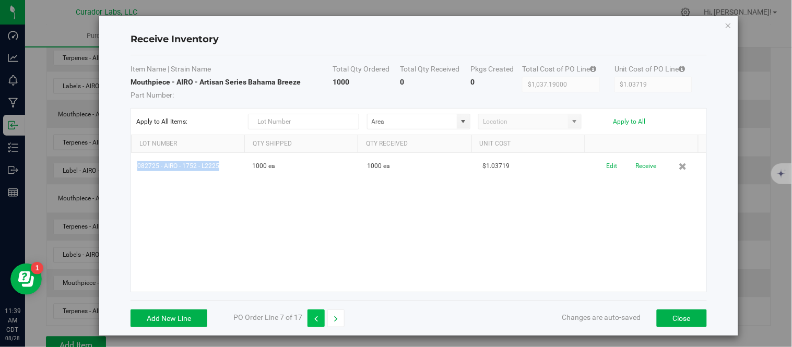
drag, startPoint x: 321, startPoint y: 315, endPoint x: 315, endPoint y: 316, distance: 6.5
click at [319, 315] on button "button" at bounding box center [315, 319] width 17 height 18
type input "$0.00000"
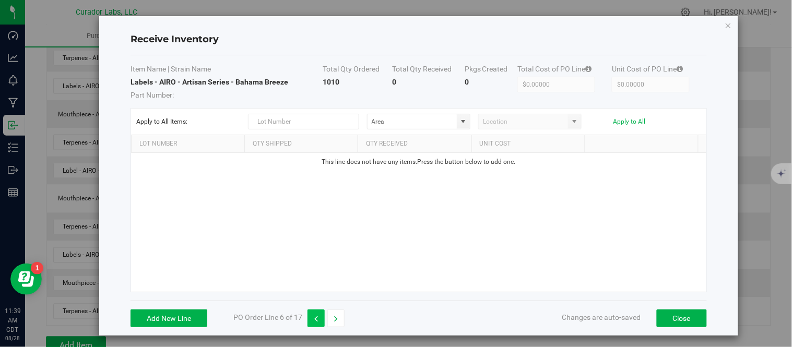
click at [316, 317] on icon "button" at bounding box center [316, 318] width 4 height 7
type input "$2,400.00000"
type input "$10.00000"
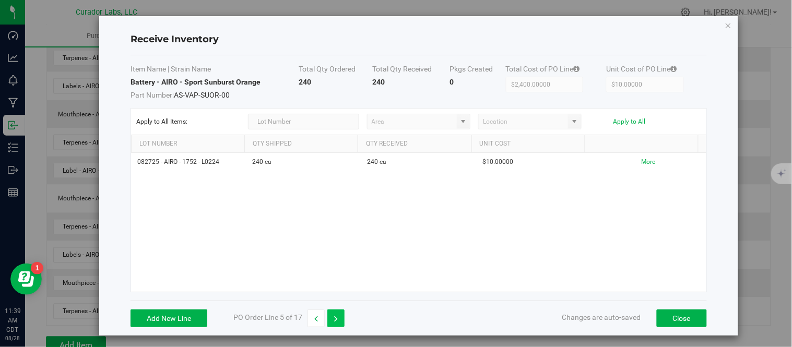
click at [333, 319] on button "button" at bounding box center [335, 319] width 17 height 18
type input "$0.00000"
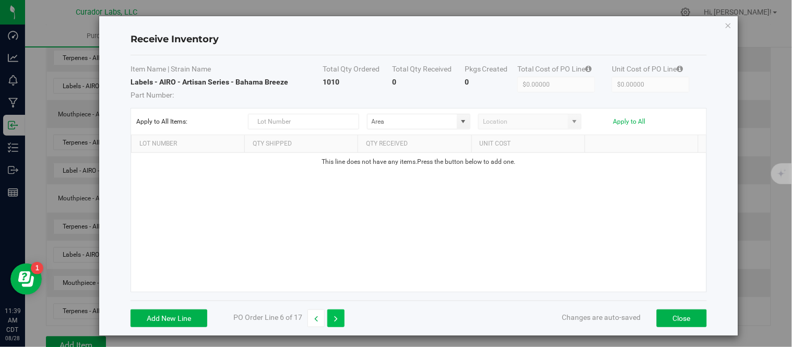
click at [333, 319] on button "button" at bounding box center [335, 319] width 17 height 18
type input "$1,037.19000"
type input "$1.03719"
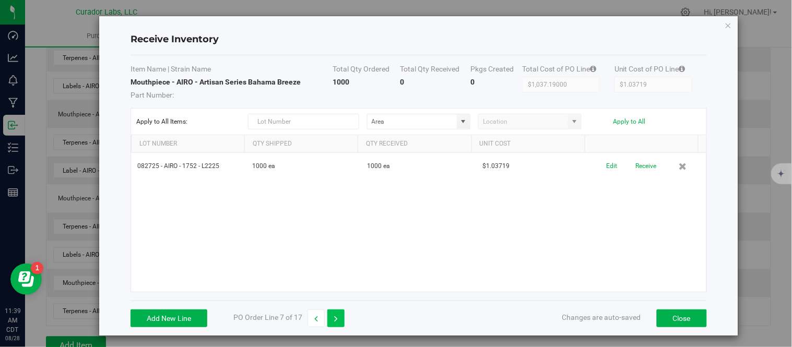
click at [333, 319] on button "button" at bounding box center [335, 319] width 17 height 18
type input "$0.00000"
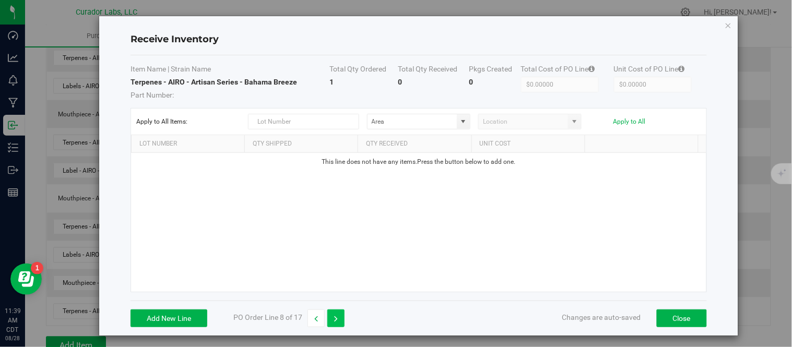
click at [333, 319] on button "button" at bounding box center [335, 319] width 17 height 18
type input "$1,037.19000"
type input "$1.03719"
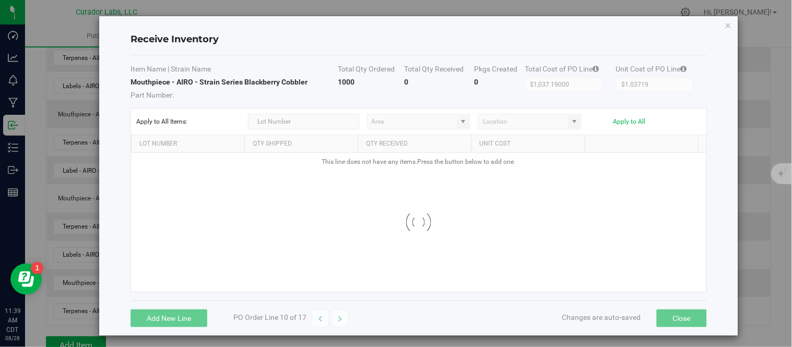
click at [333, 319] on button "button" at bounding box center [339, 319] width 17 height 18
type input "$0.00000"
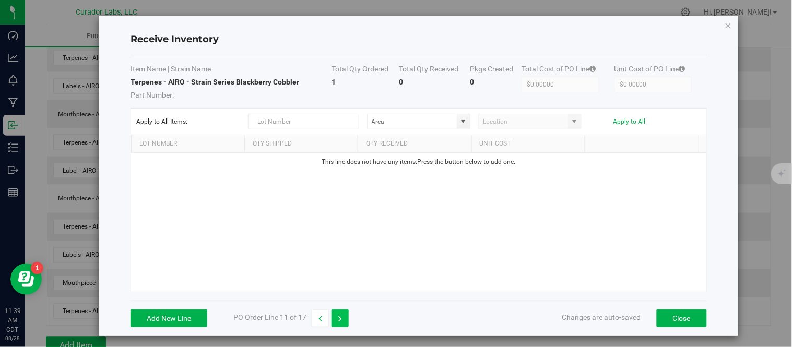
click at [333, 319] on button "button" at bounding box center [339, 319] width 17 height 18
type input "$1,037.19000"
type input "$1.03719"
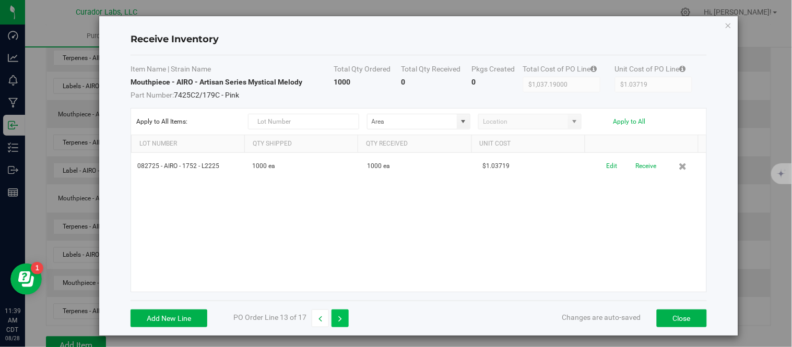
click at [333, 319] on button "button" at bounding box center [339, 319] width 17 height 18
type input "$0.00000"
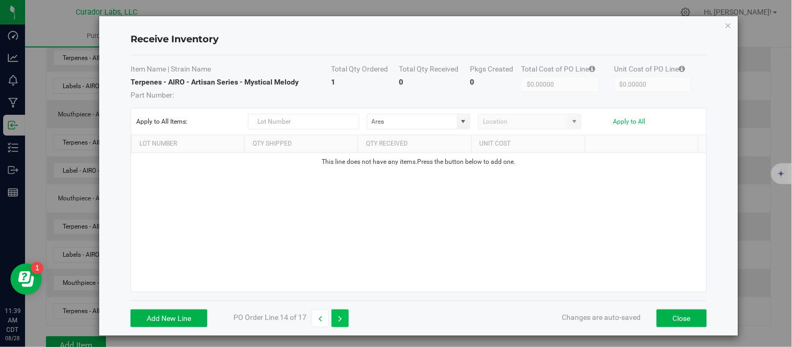
click at [333, 319] on button "button" at bounding box center [339, 319] width 17 height 18
type input "$1,037.19000"
type input "$1.03719"
click at [194, 317] on button "Add New Line" at bounding box center [169, 319] width 77 height 18
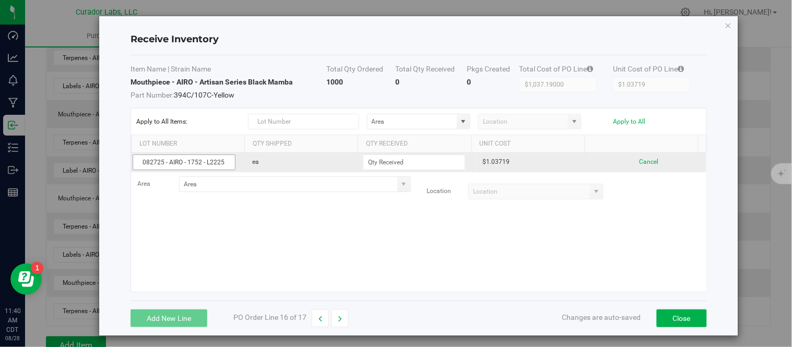
click at [212, 163] on input "082725 - AIRO - 1752 - L2225" at bounding box center [184, 163] width 102 height 16
click at [206, 165] on input "082725 - AIRO - 1752 - L0225" at bounding box center [184, 163] width 102 height 16
type input "082725 - AIRO - 1752 - JL0225"
click at [386, 162] on input at bounding box center [413, 162] width 101 height 15
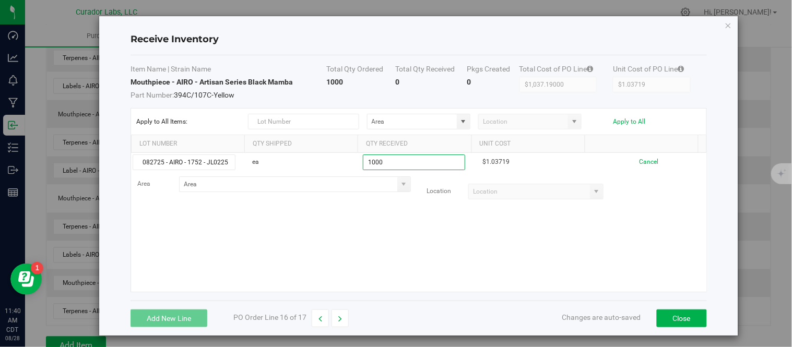
type input "1000 ea"
click at [393, 256] on kendo-grid-list "082725 - AIRO - 1752 - JL0225 ea 1000 ea $1.03719 Cancel Area Location Loading" at bounding box center [418, 222] width 575 height 139
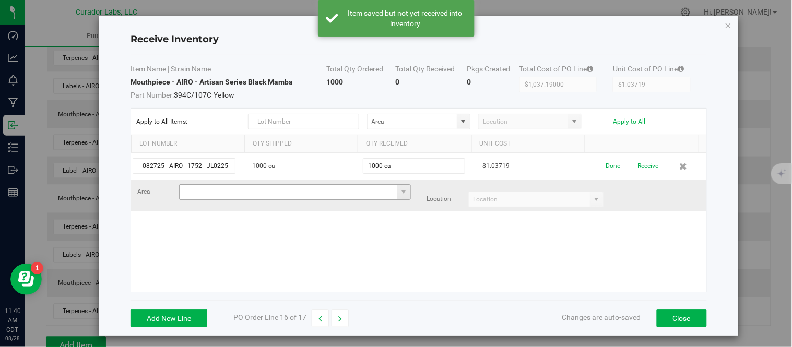
click at [379, 193] on input at bounding box center [289, 192] width 218 height 15
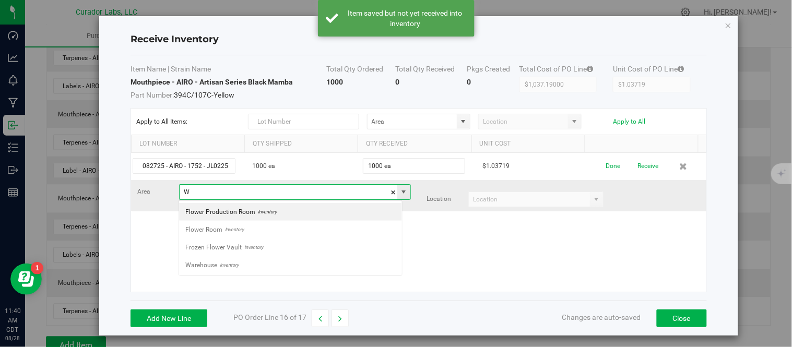
scroll to position [16, 223]
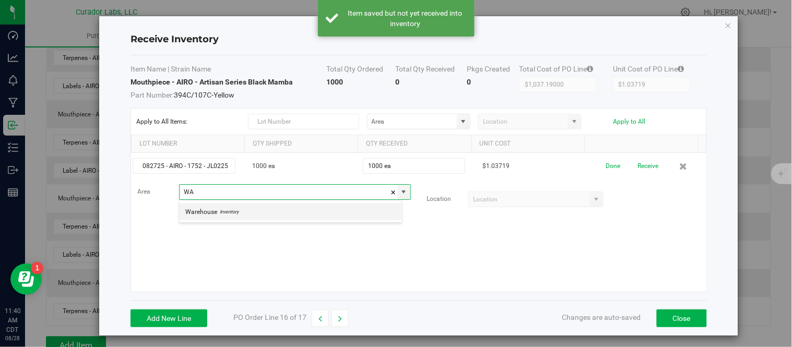
click at [290, 206] on li "Warehouse Inventory" at bounding box center [290, 212] width 223 height 18
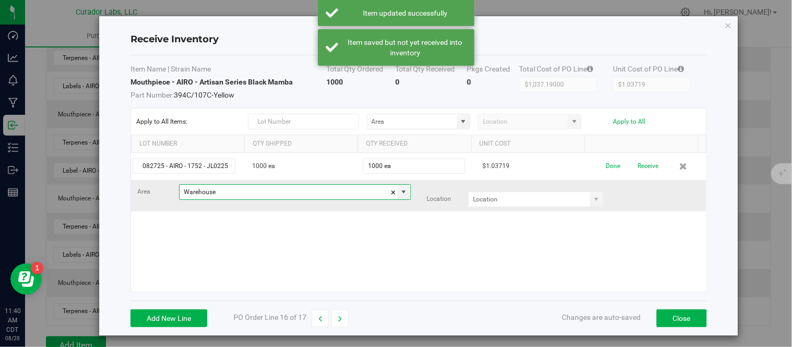
type input "Warehouse"
click at [590, 199] on div "Location" at bounding box center [515, 200] width 193 height 16
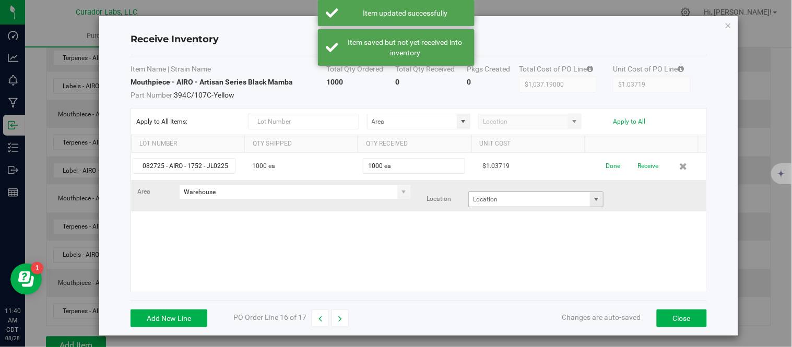
click at [593, 199] on span at bounding box center [597, 199] width 8 height 8
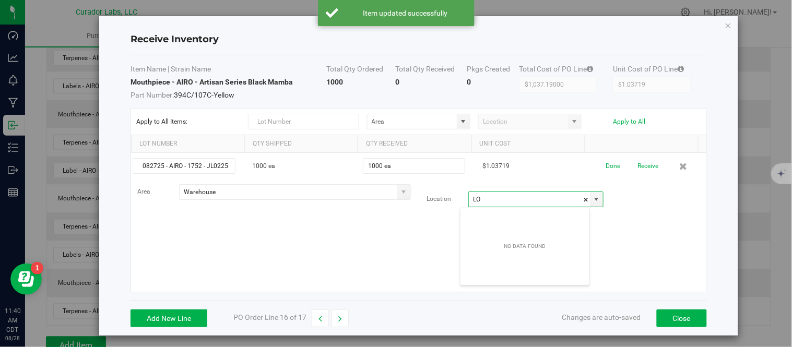
type input "L"
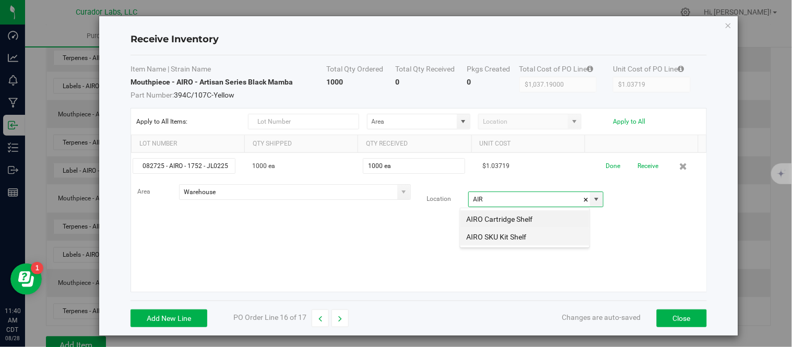
click at [501, 239] on li "AIRO SKU Kit Shelf" at bounding box center [524, 237] width 129 height 18
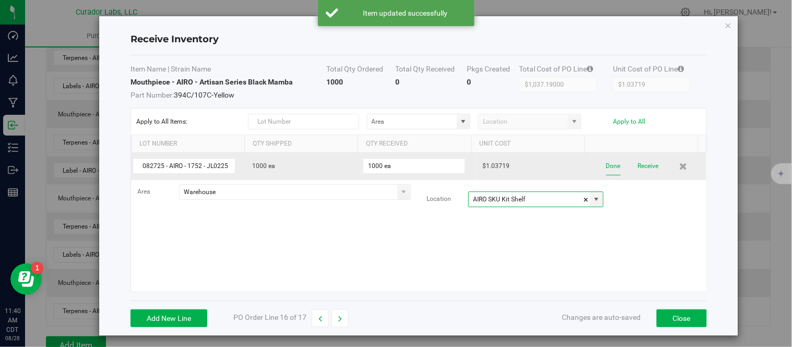
type input "AIRO SKU Kit Shelf"
click at [606, 169] on button "Done" at bounding box center [613, 166] width 15 height 18
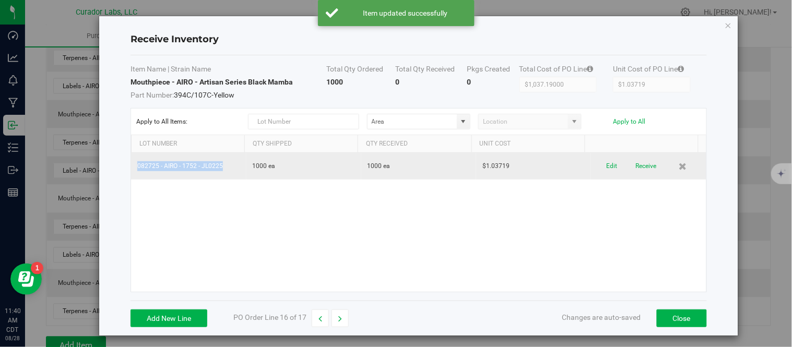
drag, startPoint x: 136, startPoint y: 168, endPoint x: 228, endPoint y: 168, distance: 91.9
click at [228, 168] on td "082725 - AIRO - 1752 - JL0225" at bounding box center [188, 166] width 115 height 27
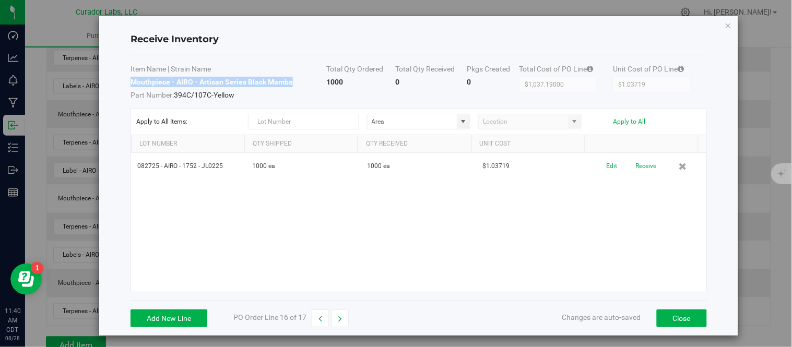
drag, startPoint x: 131, startPoint y: 81, endPoint x: 278, endPoint y: 84, distance: 147.8
click at [293, 85] on td "Mouthpiece - AIRO - Artisan Series Black Mamba Part Number: 394C/107C-Yellow" at bounding box center [229, 88] width 196 height 23
click at [341, 320] on icon "button" at bounding box center [340, 318] width 4 height 7
type input "$0.00000"
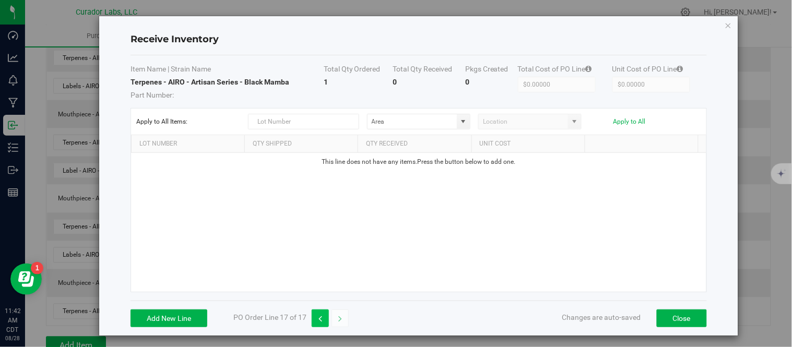
click at [323, 321] on button "button" at bounding box center [320, 319] width 17 height 18
type input "$1,037.19000"
type input "$1.03719"
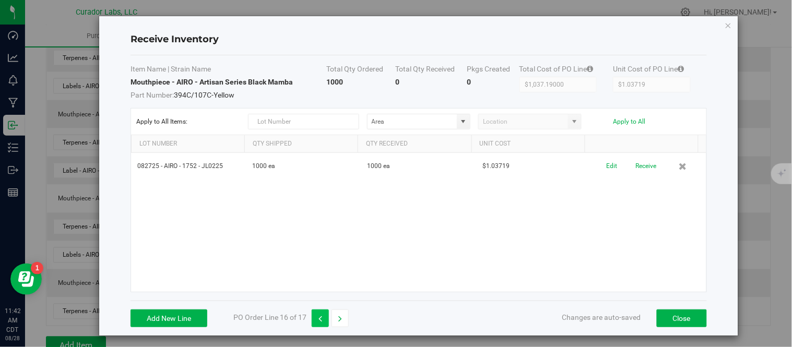
click at [323, 321] on button "button" at bounding box center [320, 319] width 17 height 18
type input "$0.00000"
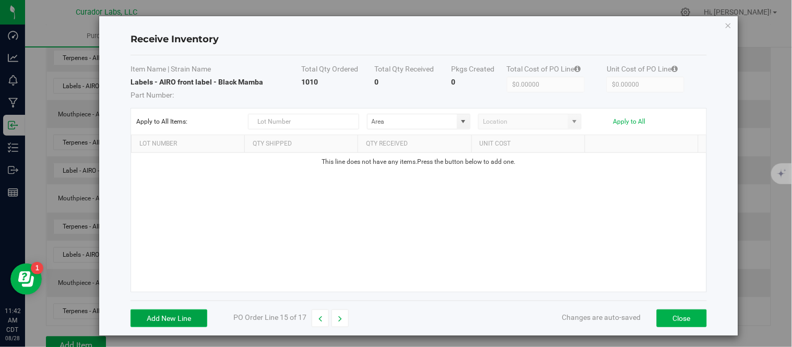
click at [195, 317] on button "Add New Line" at bounding box center [169, 319] width 77 height 18
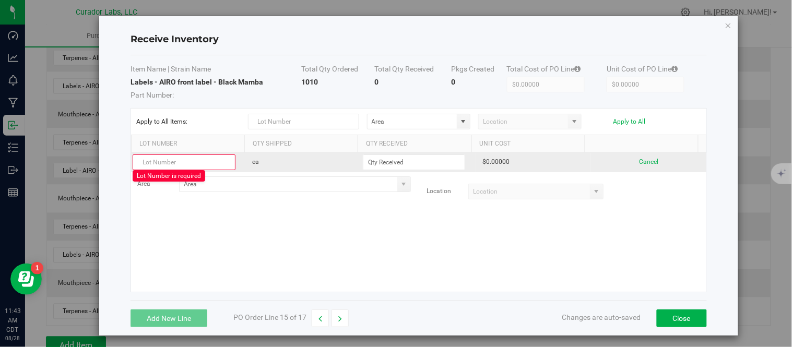
paste input "082725 - AIRO - 1752"
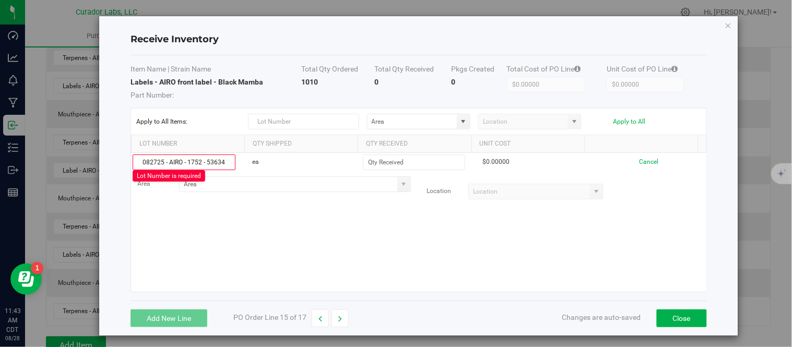
type input "082725 - AIRO - 1752 - 53634"
click at [275, 236] on div "082725 - AIRO - 1752 - 53634 ea $0.00000 Cancel Area Location" at bounding box center [418, 222] width 575 height 139
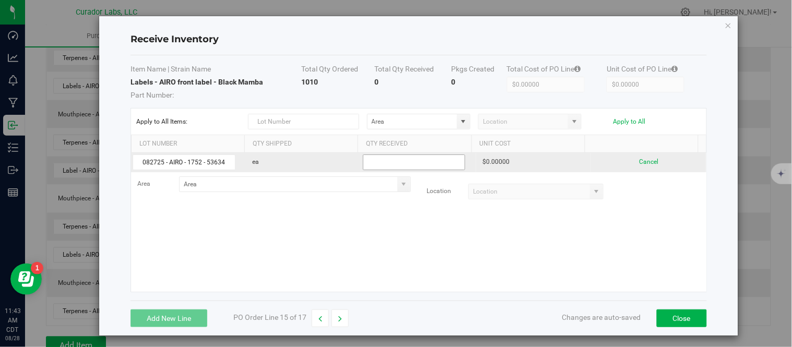
click at [382, 164] on input at bounding box center [413, 162] width 101 height 15
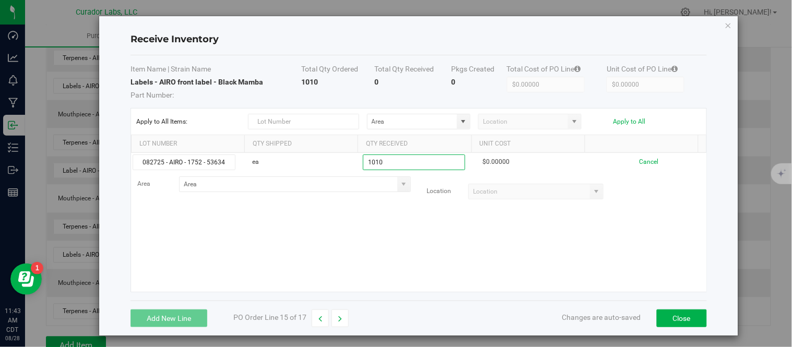
type input "1010 ea"
click at [366, 216] on kendo-grid-list "082725 - AIRO - 1752 - 53634 ea 1010 ea $0.00000 Cancel Area Location" at bounding box center [418, 222] width 575 height 139
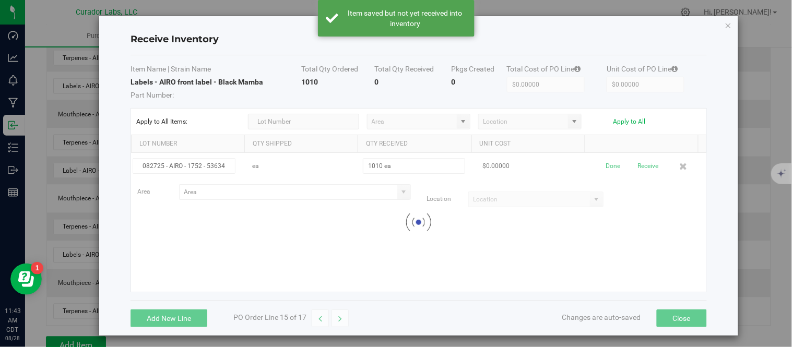
click at [395, 186] on div at bounding box center [418, 222] width 575 height 139
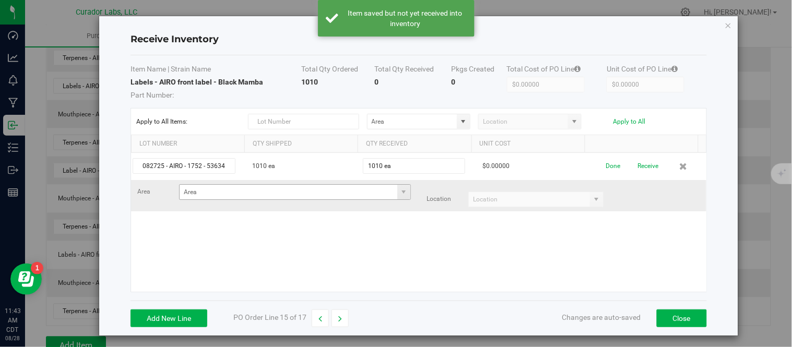
click at [397, 188] on span at bounding box center [403, 192] width 13 height 15
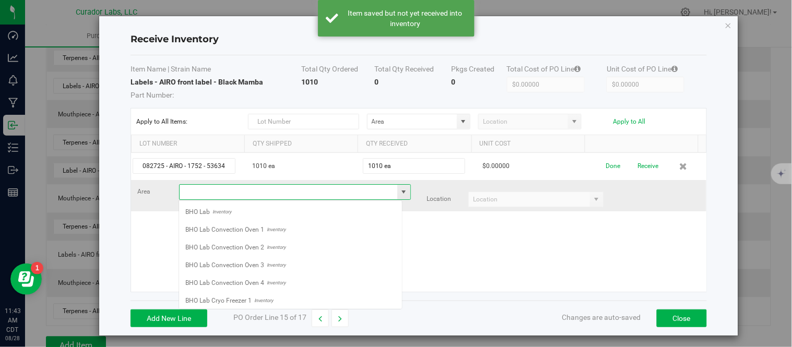
scroll to position [16, 223]
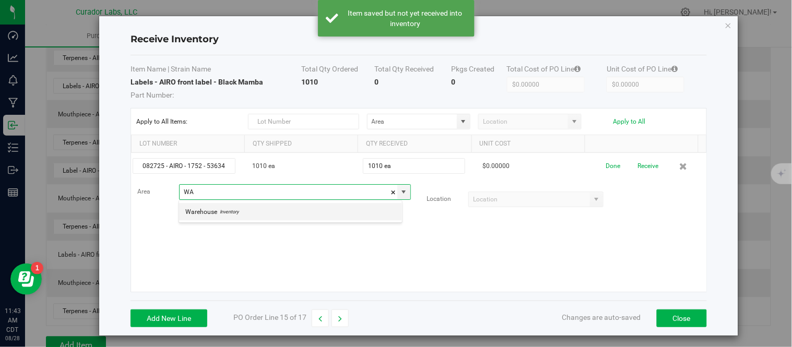
click at [310, 209] on li "Warehouse Inventory" at bounding box center [290, 212] width 223 height 18
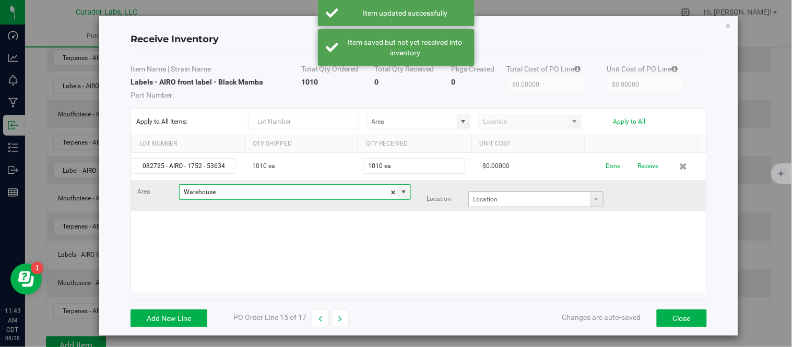
type input "Warehouse"
click at [529, 199] on input at bounding box center [529, 199] width 121 height 15
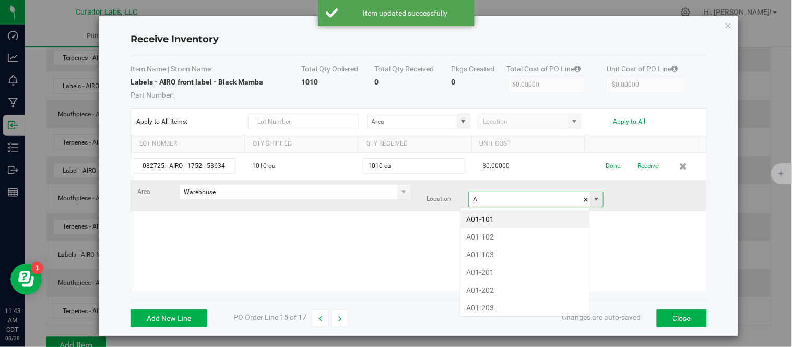
scroll to position [16, 131]
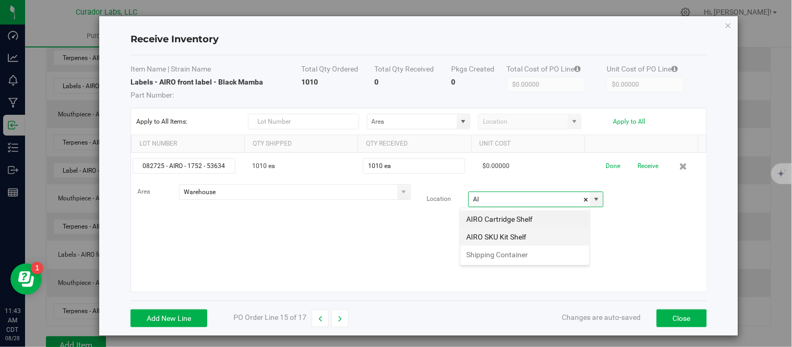
click at [526, 236] on li "AIRO SKU Kit Shelf" at bounding box center [524, 237] width 129 height 18
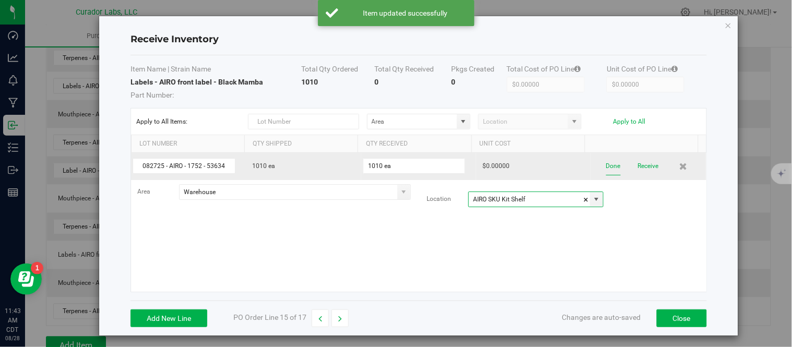
type input "AIRO SKU Kit Shelf"
click at [606, 170] on button "Done" at bounding box center [613, 166] width 15 height 18
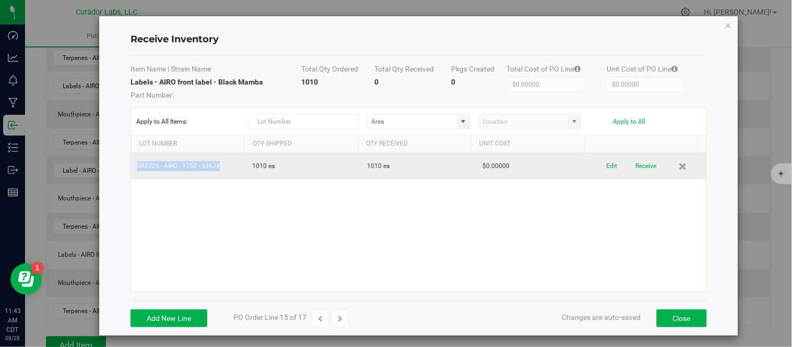
drag, startPoint x: 135, startPoint y: 168, endPoint x: 232, endPoint y: 171, distance: 97.1
click at [232, 171] on td "082725 - AIRO - 1752 - 53634" at bounding box center [188, 166] width 115 height 27
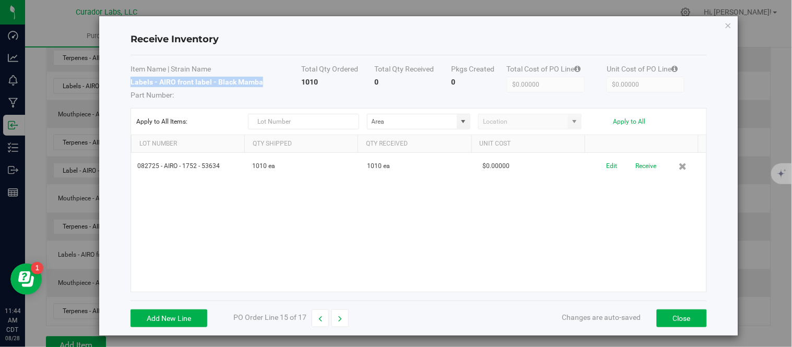
drag, startPoint x: 129, startPoint y: 81, endPoint x: 277, endPoint y: 86, distance: 147.3
click at [277, 86] on td "Labels - AIRO front label - Black Mamba Part Number:" at bounding box center [216, 88] width 171 height 23
drag, startPoint x: 250, startPoint y: 89, endPoint x: 143, endPoint y: 87, distance: 106.5
click at [143, 87] on span "Part Number:" at bounding box center [216, 93] width 171 height 13
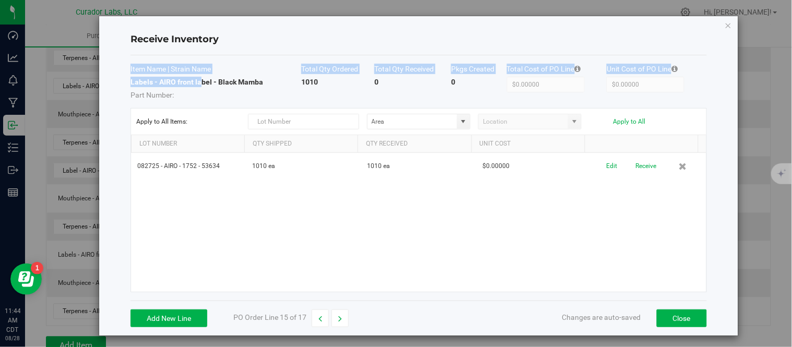
drag, startPoint x: 149, startPoint y: 82, endPoint x: 201, endPoint y: 84, distance: 52.2
click at [201, 84] on div "Receive Inventory Item Name | Strain Name Total Qty Ordered Total Qty Received …" at bounding box center [418, 175] width 639 height 319
click at [201, 84] on strong "Labels - AIRO front label - Black Mamba" at bounding box center [197, 82] width 133 height 8
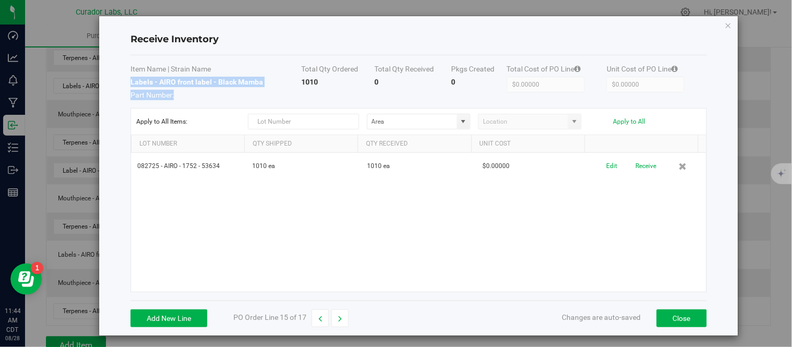
drag, startPoint x: 131, startPoint y: 84, endPoint x: 279, endPoint y: 87, distance: 148.3
click at [280, 87] on td "Labels - AIRO front label - Black Mamba Part Number:" at bounding box center [216, 88] width 171 height 23
click at [263, 89] on span "Part Number:" at bounding box center [216, 93] width 171 height 13
drag, startPoint x: 129, startPoint y: 82, endPoint x: 264, endPoint y: 84, distance: 134.7
click at [264, 84] on td "Labels - AIRO front label - Black Mamba Part Number:" at bounding box center [216, 88] width 171 height 23
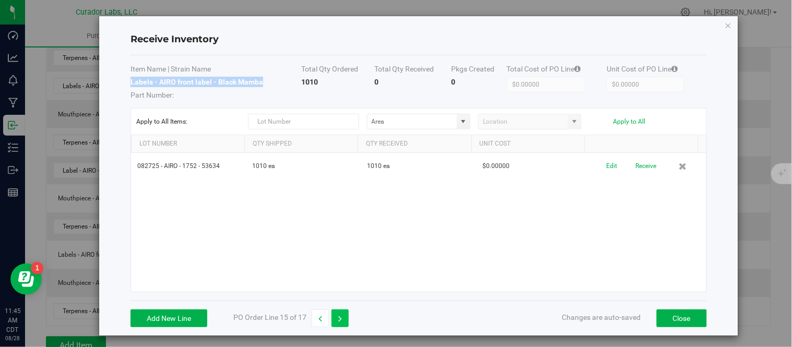
click at [340, 316] on icon "button" at bounding box center [340, 318] width 4 height 7
type input "$1,037.19000"
type input "$1.03719"
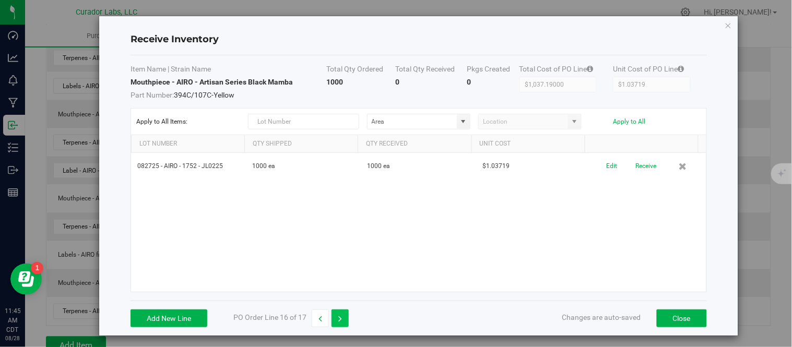
click at [340, 316] on icon "button" at bounding box center [340, 318] width 4 height 7
type input "$0.00000"
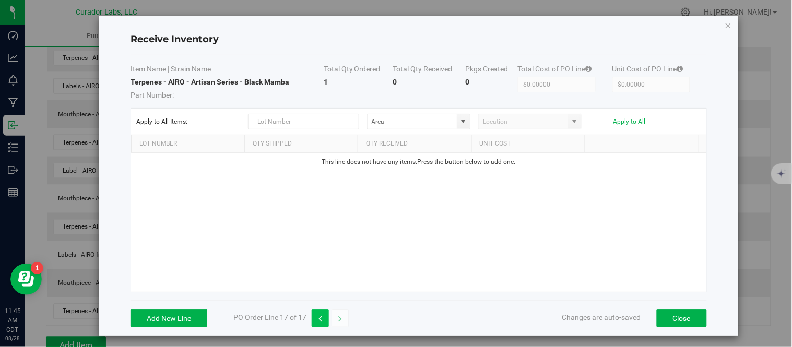
click at [322, 316] on icon "button" at bounding box center [320, 318] width 4 height 7
type input "$1,037.19000"
type input "$1.03719"
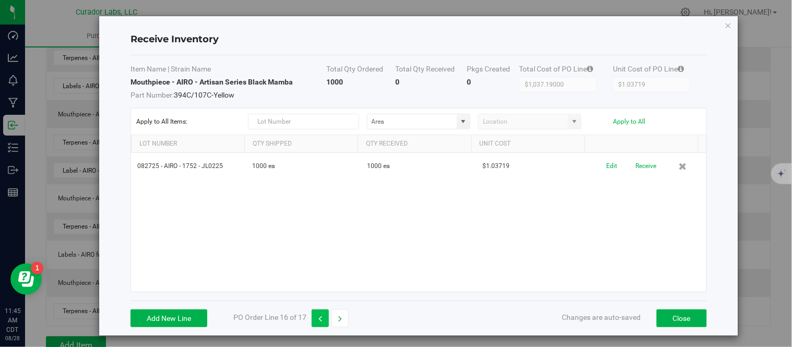
click at [322, 316] on icon "button" at bounding box center [320, 318] width 4 height 7
type input "$0.00000"
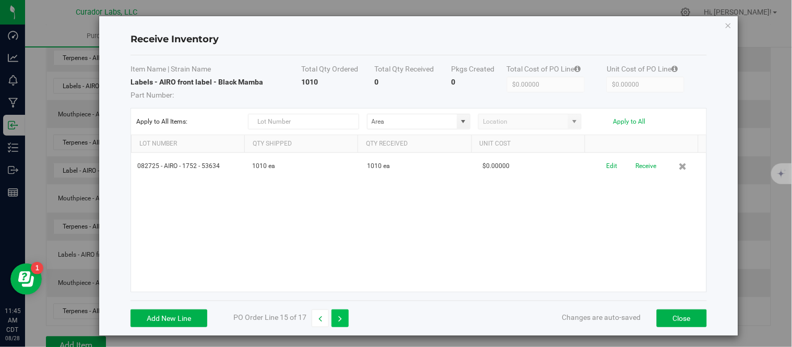
click at [337, 319] on button "button" at bounding box center [339, 319] width 17 height 18
type input "$1,037.19000"
type input "$1.03719"
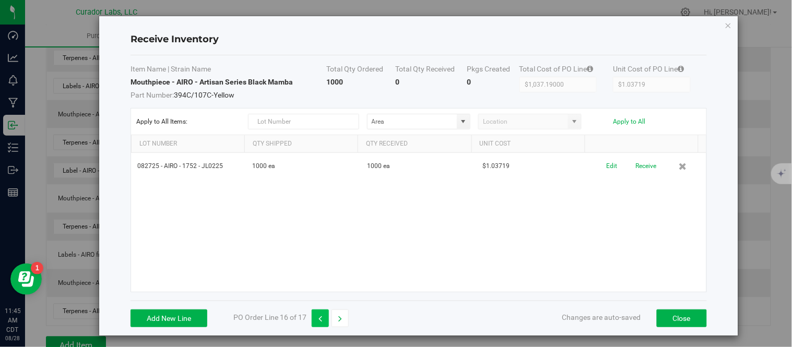
click at [326, 319] on button "button" at bounding box center [320, 319] width 17 height 18
type input "$0.00000"
click at [326, 319] on button "button" at bounding box center [320, 319] width 17 height 18
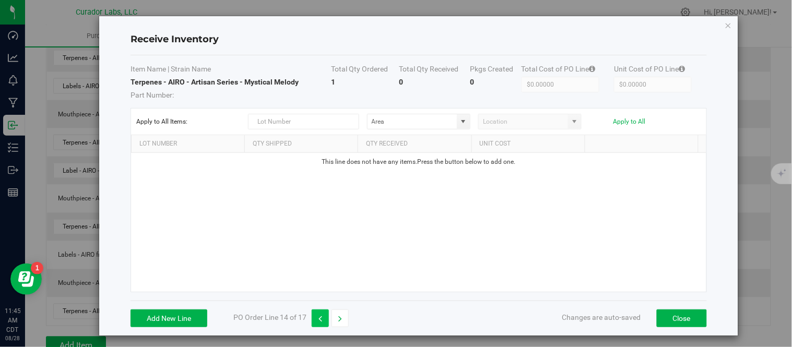
click at [324, 321] on button "button" at bounding box center [320, 319] width 17 height 18
type input "$1,037.19000"
type input "$1.03719"
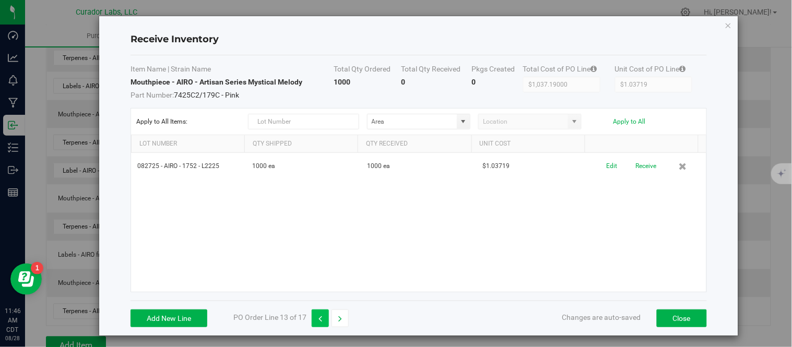
click at [324, 320] on button "button" at bounding box center [320, 319] width 17 height 18
type input "$0.00000"
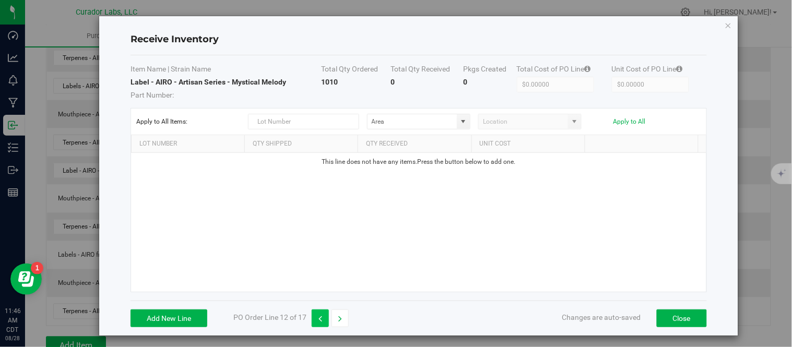
click at [324, 320] on button "button" at bounding box center [320, 319] width 17 height 18
type input "$1,037.19000"
type input "$1.03719"
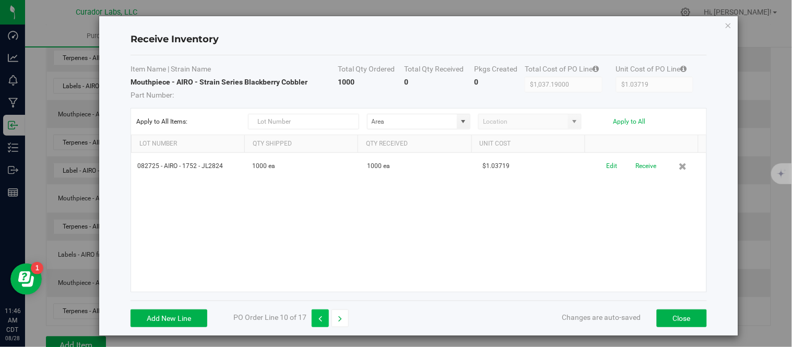
click at [324, 320] on button "button" at bounding box center [320, 319] width 17 height 18
type input "$0.00000"
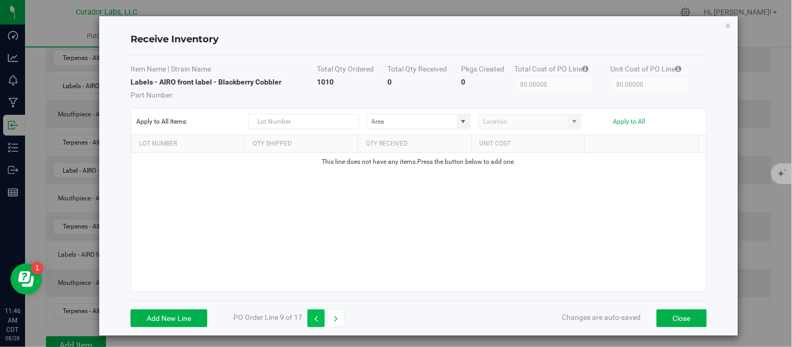
click at [324, 320] on button "button" at bounding box center [315, 319] width 17 height 18
type input "$1,037.19000"
type input "$1.03719"
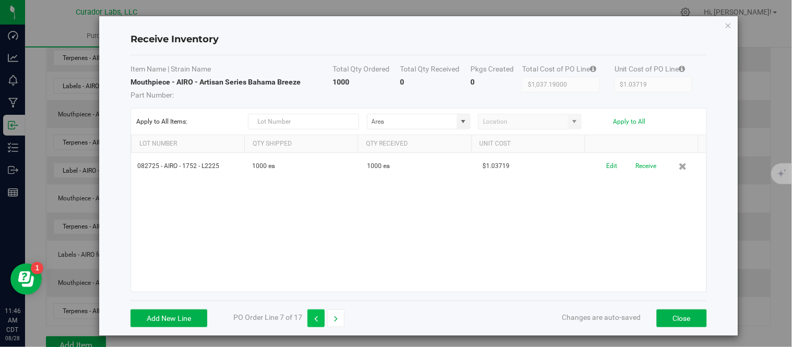
click at [320, 320] on button "button" at bounding box center [315, 319] width 17 height 18
type input "$0.00000"
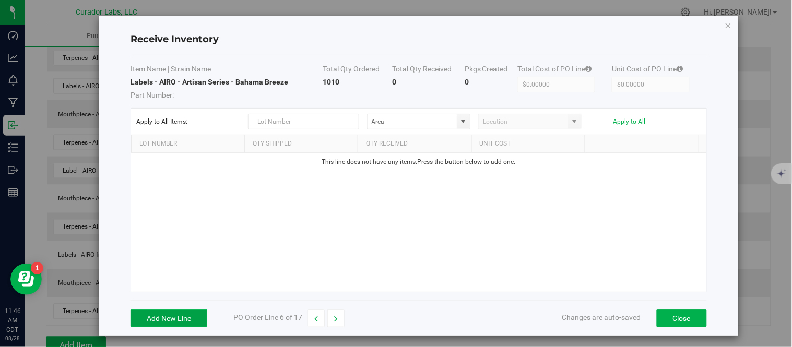
click at [192, 319] on button "Add New Line" at bounding box center [169, 319] width 77 height 18
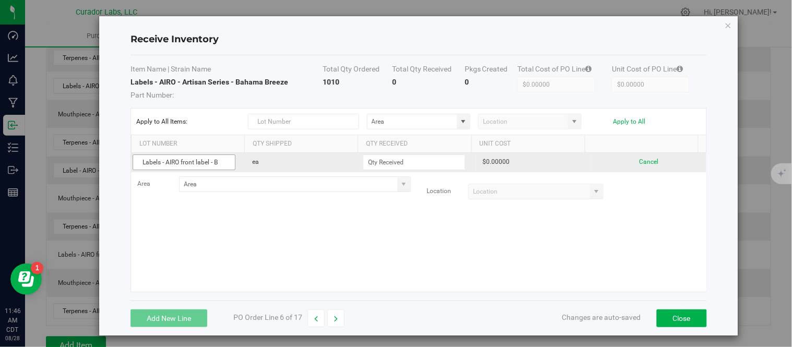
scroll to position [0, 0]
type input "L"
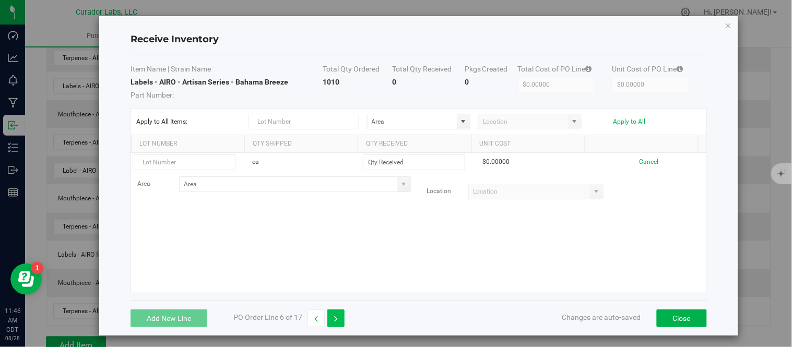
click at [337, 315] on icon "button" at bounding box center [336, 318] width 4 height 7
type input "$1,037.19000"
type input "$1.03719"
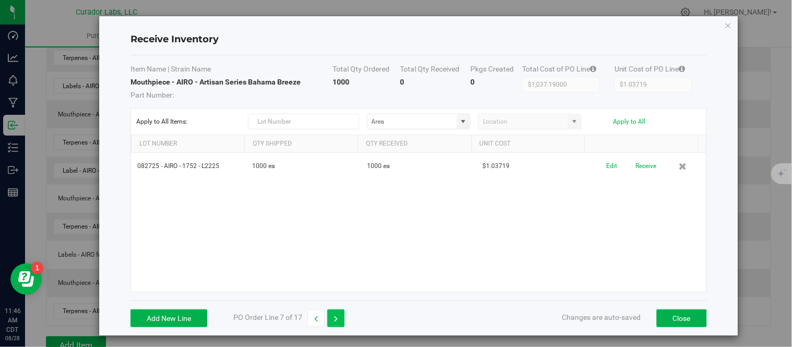
click at [337, 315] on icon "button" at bounding box center [336, 318] width 4 height 7
type input "$0.00000"
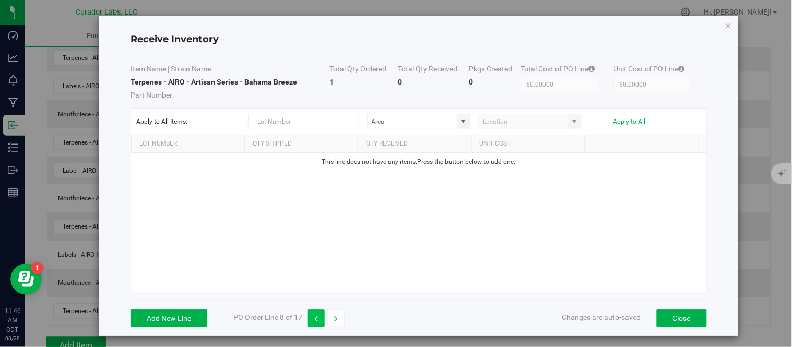
click at [314, 318] on button "button" at bounding box center [315, 319] width 17 height 18
type input "$1,037.19000"
type input "$1.03719"
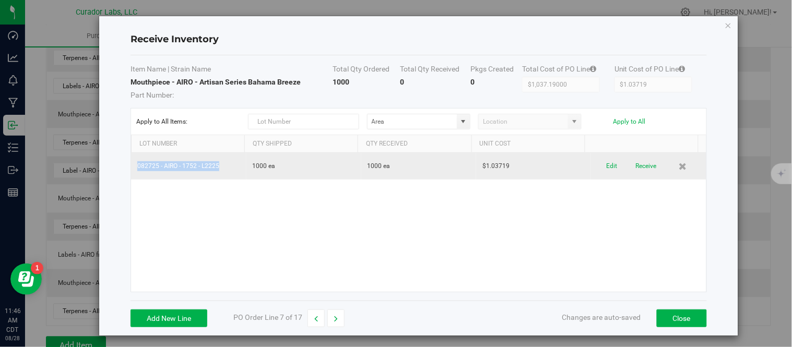
drag, startPoint x: 135, startPoint y: 168, endPoint x: 226, endPoint y: 173, distance: 91.0
click at [226, 173] on td "082725 - AIRO - 1752 - L2225" at bounding box center [188, 166] width 115 height 27
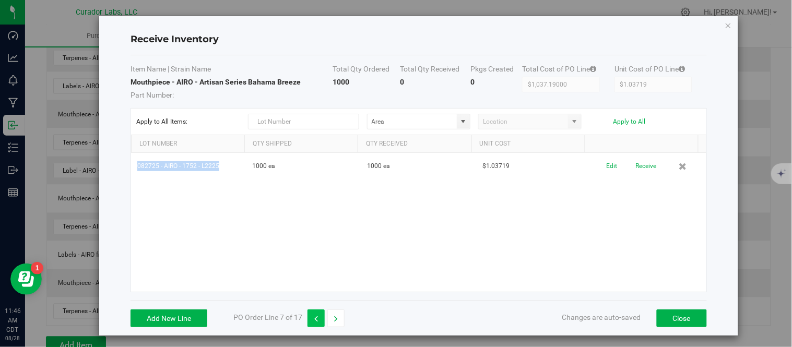
click at [316, 317] on icon "button" at bounding box center [316, 318] width 4 height 7
type input "$0.00000"
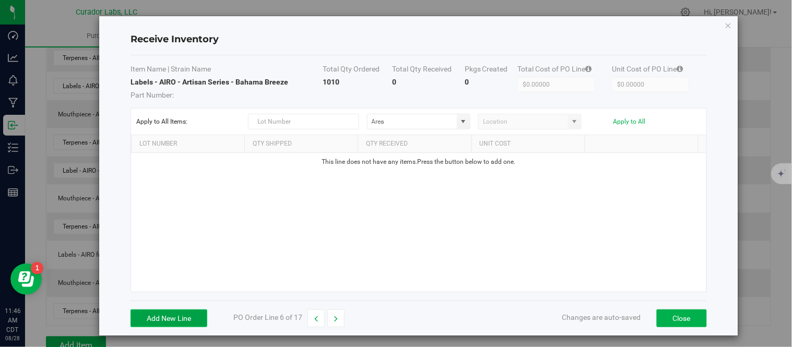
click at [189, 315] on button "Add New Line" at bounding box center [169, 319] width 77 height 18
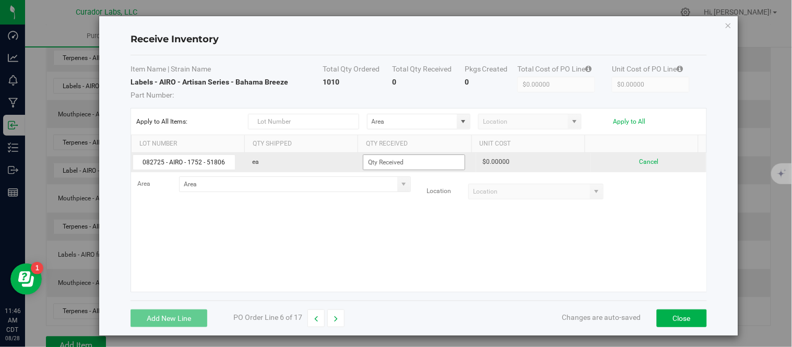
type input "082725 - AIRO - 1752 - 51806"
click at [377, 163] on input at bounding box center [413, 162] width 101 height 15
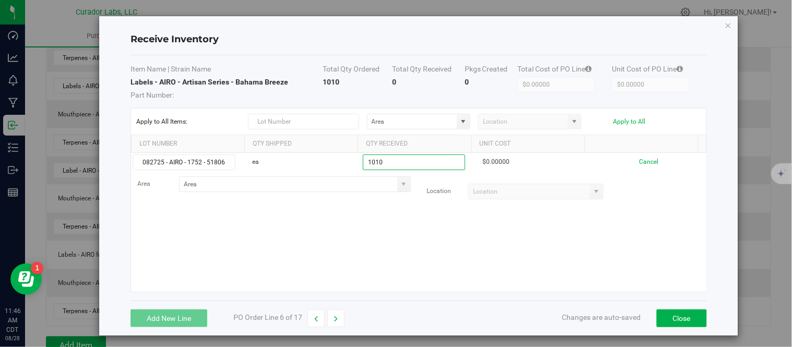
type input "1010 ea"
click at [383, 219] on kendo-grid-list "082725 - AIRO - 1752 - 51806 ea 1010 ea $0.00000 Cancel Area Location" at bounding box center [418, 222] width 575 height 139
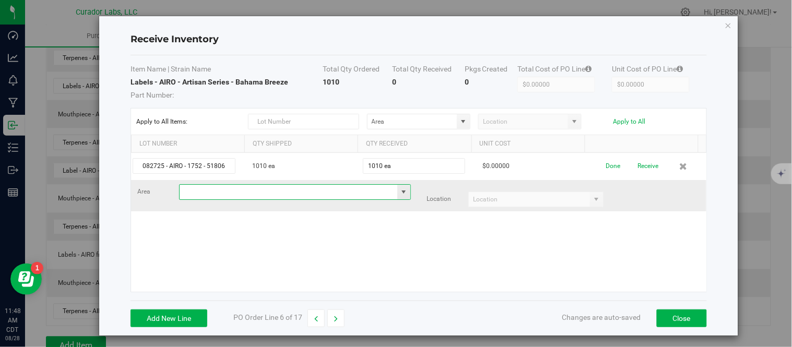
click at [275, 192] on input at bounding box center [289, 192] width 218 height 15
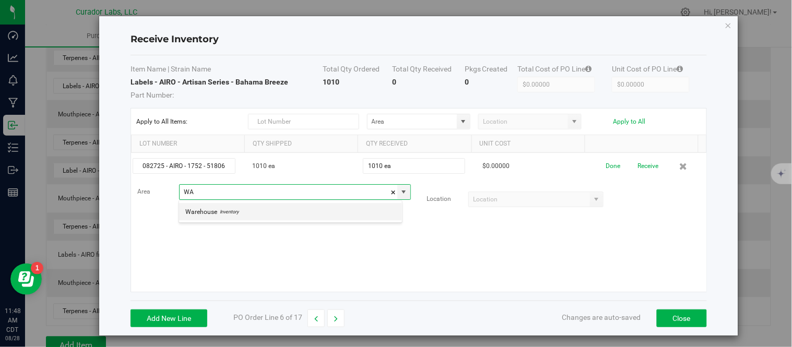
click at [270, 212] on li "Warehouse Inventory" at bounding box center [290, 212] width 223 height 18
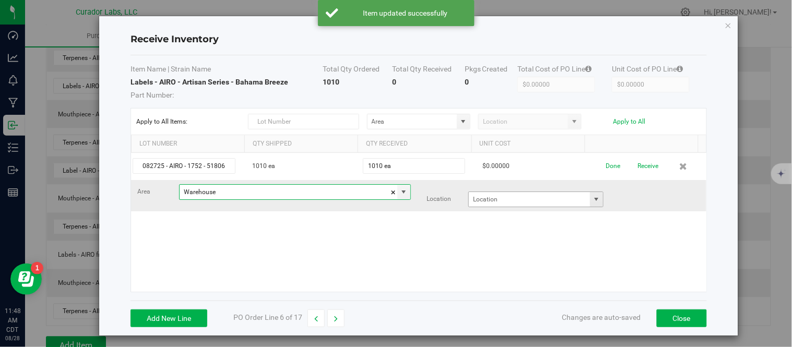
click at [593, 196] on span at bounding box center [597, 199] width 8 height 8
type input "Warehouse"
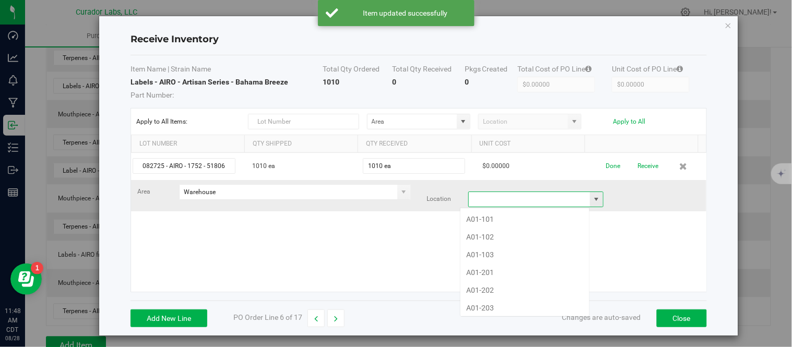
scroll to position [16, 131]
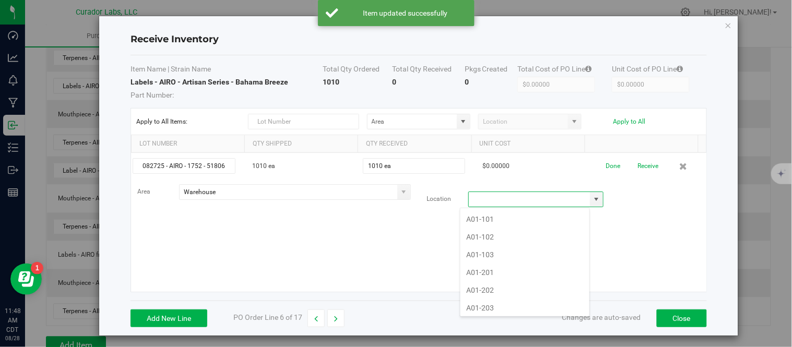
type input "A"
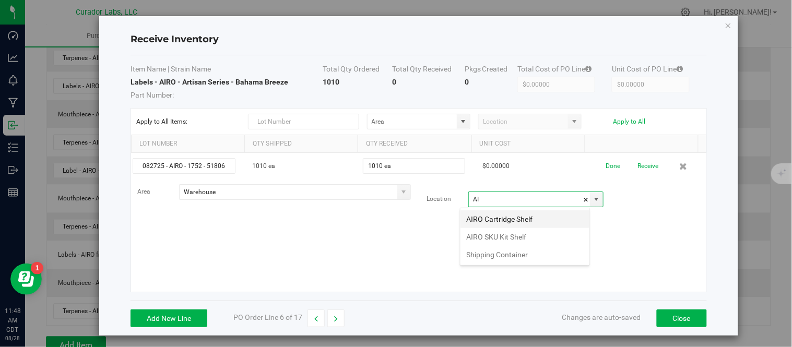
click at [521, 222] on li "AIRO Cartridge Shelf" at bounding box center [524, 219] width 129 height 18
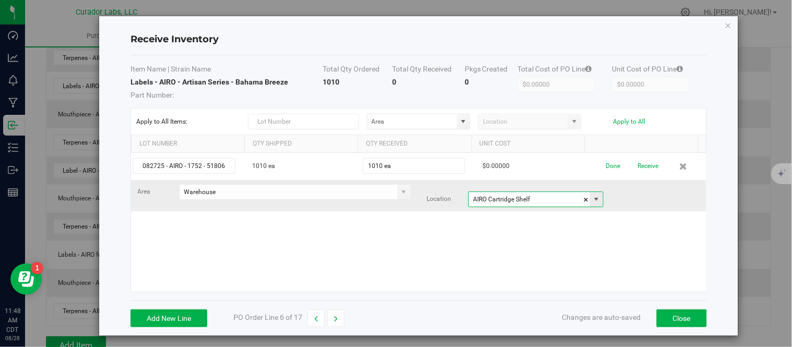
click at [593, 202] on span at bounding box center [597, 199] width 8 height 8
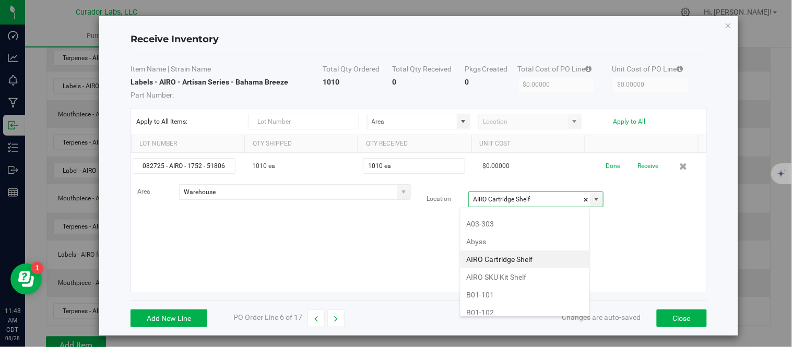
scroll to position [471, 0]
click at [508, 261] on li "AIRO SKU Kit Shelf" at bounding box center [524, 263] width 129 height 18
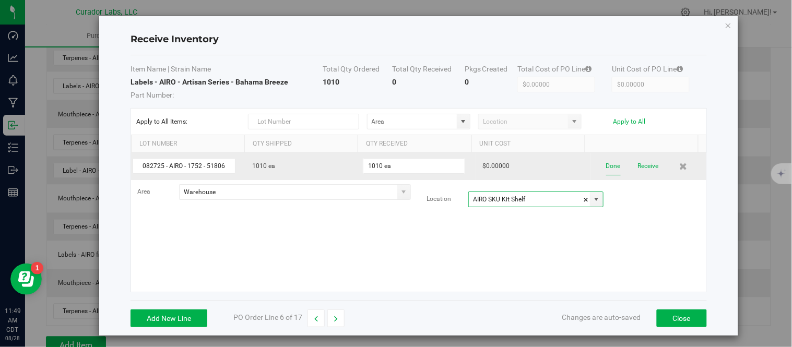
type input "AIRO SKU Kit Shelf"
click at [606, 169] on button "Done" at bounding box center [613, 166] width 15 height 18
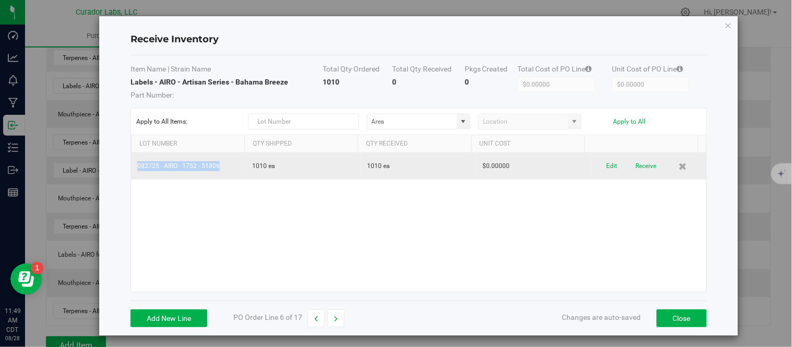
drag, startPoint x: 135, startPoint y: 165, endPoint x: 222, endPoint y: 170, distance: 87.8
click at [222, 170] on td "082725 - AIRO - 1752 - 51806" at bounding box center [188, 166] width 115 height 27
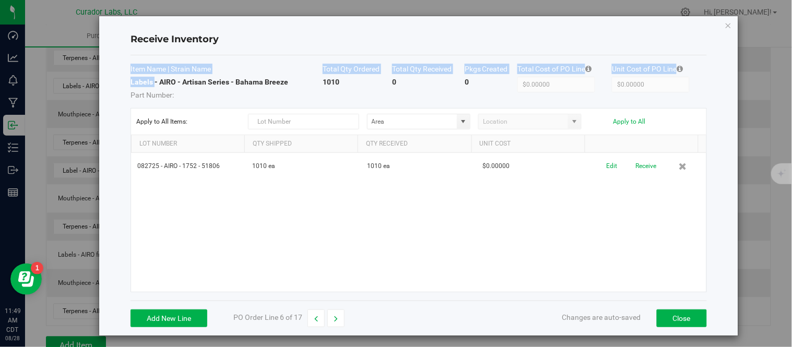
drag, startPoint x: 127, startPoint y: 84, endPoint x: 153, endPoint y: 82, distance: 26.2
click at [153, 82] on div "Receive Inventory Item Name | Strain Name Total Qty Ordered Total Qty Received …" at bounding box center [418, 175] width 639 height 319
click at [153, 82] on strong "Labels - AIRO - Artisan Series - Bahama Breeze" at bounding box center [210, 82] width 158 height 8
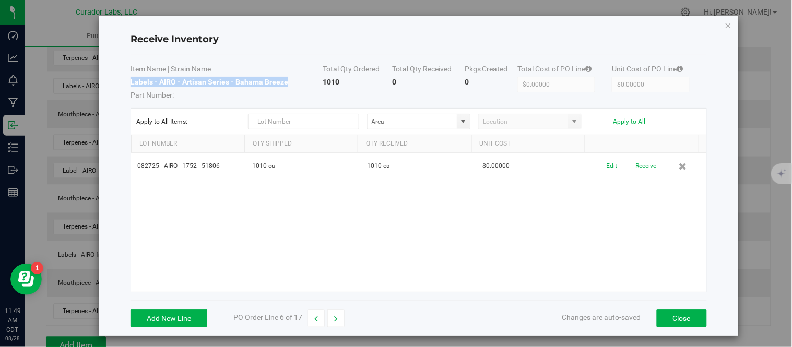
drag, startPoint x: 132, startPoint y: 82, endPoint x: 287, endPoint y: 84, distance: 155.6
click at [290, 82] on td "Labels - AIRO - Artisan Series - Bahama Breeze Part Number:" at bounding box center [227, 88] width 192 height 23
click at [318, 316] on button "button" at bounding box center [315, 319] width 17 height 18
type input "$2,400.00000"
type input "$10.00000"
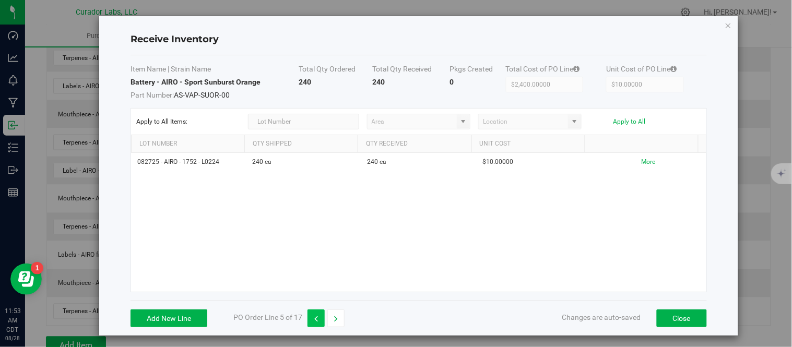
click at [314, 316] on button "button" at bounding box center [315, 319] width 17 height 18
type input "$2,489.25000"
type input "$10.37188"
click at [312, 316] on button "button" at bounding box center [315, 319] width 17 height 18
type input "$1,244.63000"
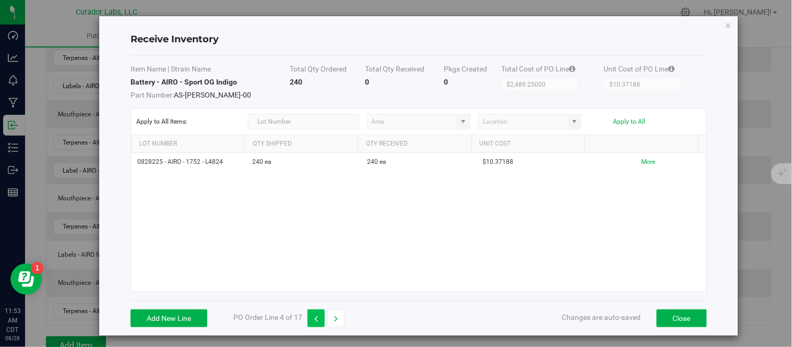
type input "$10.37192"
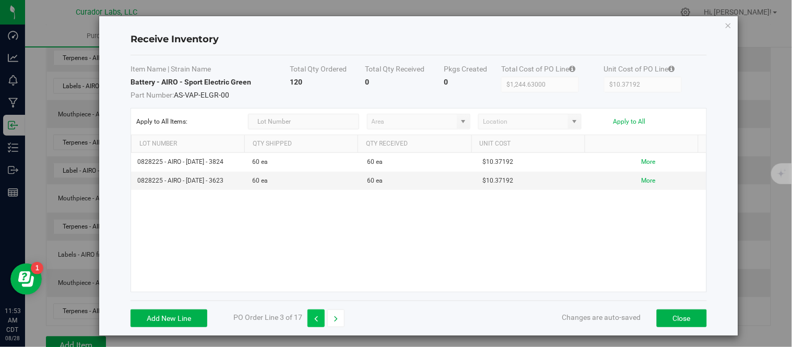
click at [320, 318] on button "button" at bounding box center [315, 319] width 17 height 18
type input "$3,733.88000"
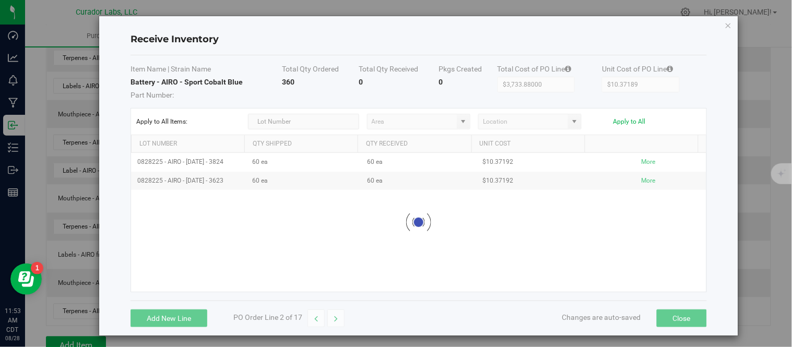
click at [320, 318] on button "button" at bounding box center [315, 319] width 17 height 18
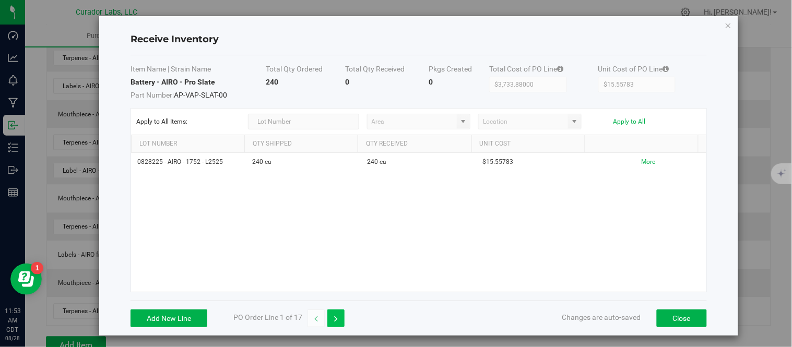
click at [331, 319] on button "button" at bounding box center [335, 319] width 17 height 18
type input "$10.37189"
click at [331, 319] on button "button" at bounding box center [335, 319] width 17 height 18
type input "$1,244.63000"
type input "$10.37192"
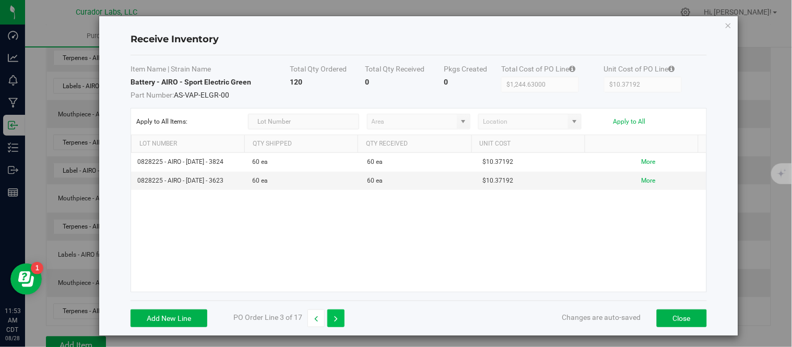
click at [332, 319] on button "button" at bounding box center [335, 319] width 17 height 18
type input "$2,489.25000"
type input "$10.37188"
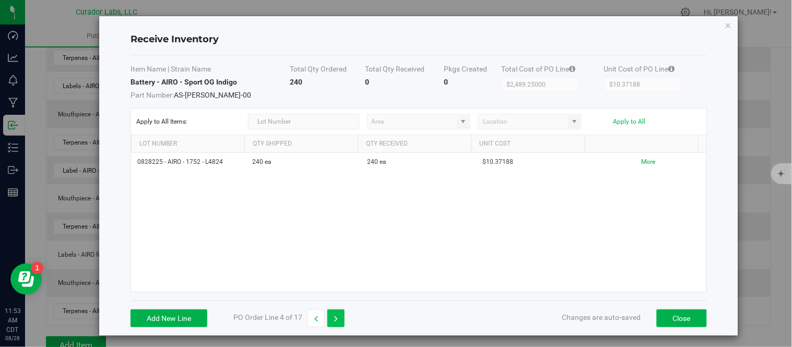
click at [332, 319] on button "button" at bounding box center [335, 319] width 17 height 18
type input "$2,400.00000"
type input "$10.00000"
click at [332, 319] on button "button" at bounding box center [335, 319] width 17 height 18
type input "$0.00000"
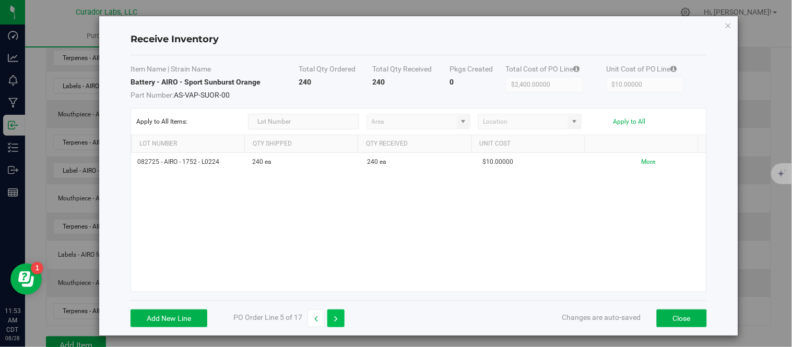
type input "$0.00000"
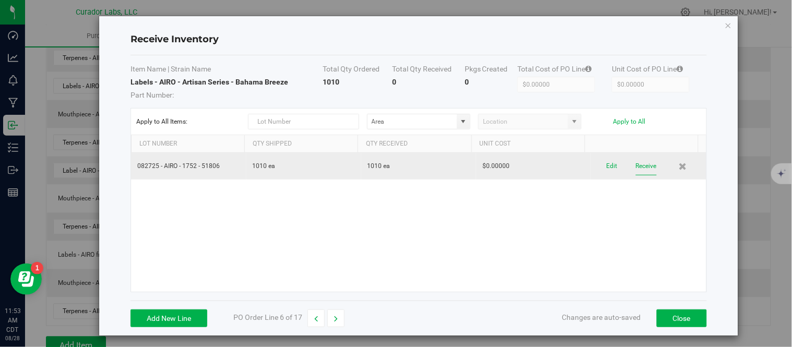
click at [636, 170] on button "Receive" at bounding box center [646, 166] width 21 height 18
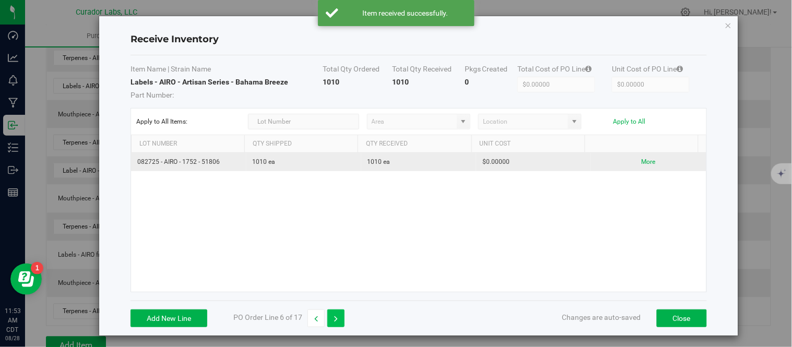
click at [341, 319] on button "button" at bounding box center [335, 319] width 17 height 18
type input "$1,037.19000"
type input "$1.03719"
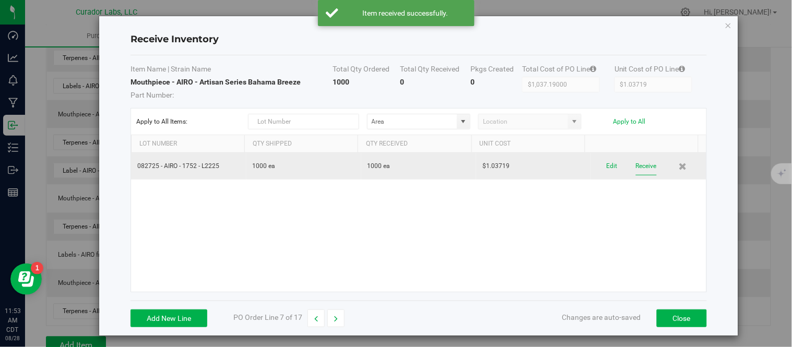
click at [636, 169] on button "Receive" at bounding box center [646, 166] width 21 height 18
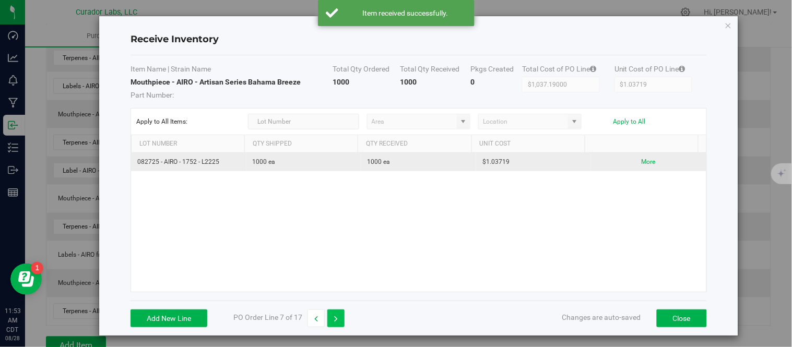
click at [338, 318] on button "button" at bounding box center [335, 319] width 17 height 18
type input "$0.00000"
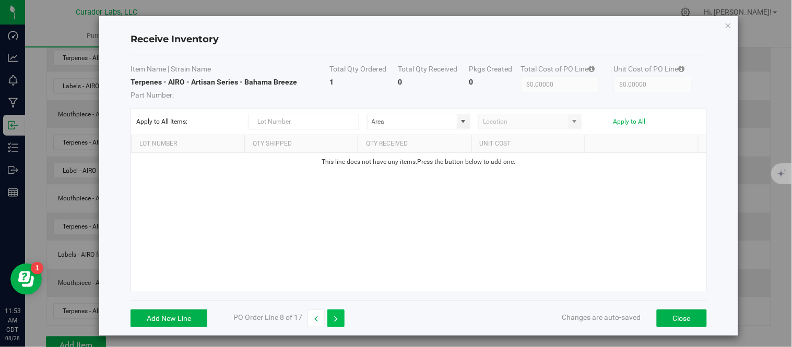
click at [338, 317] on button "button" at bounding box center [335, 319] width 17 height 18
type input "$1,037.19000"
type input "$1.03719"
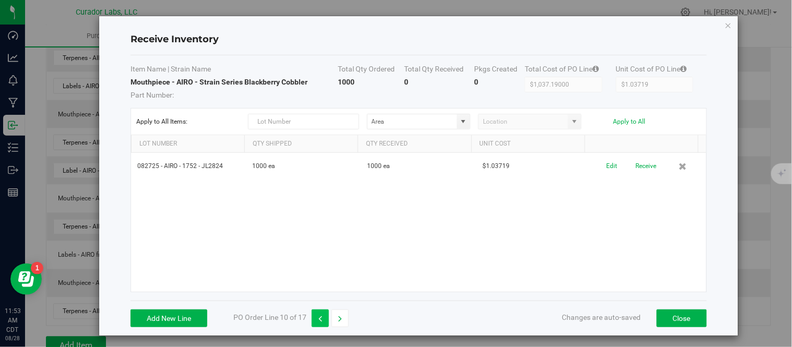
click at [317, 317] on button "button" at bounding box center [320, 319] width 17 height 18
type input "$0.00000"
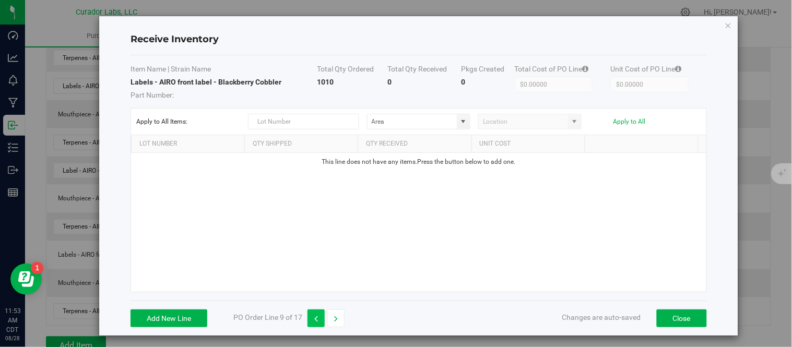
click at [317, 317] on icon "button" at bounding box center [316, 318] width 4 height 7
click at [330, 317] on button "button" at bounding box center [335, 319] width 17 height 18
type input "$1,037.19000"
type input "$1.03719"
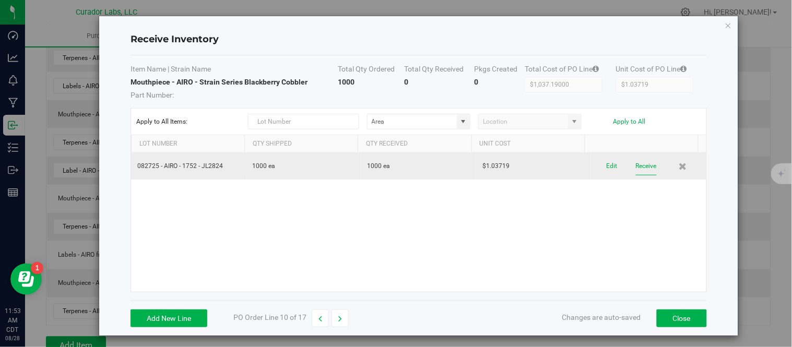
click at [636, 166] on button "Receive" at bounding box center [646, 166] width 21 height 18
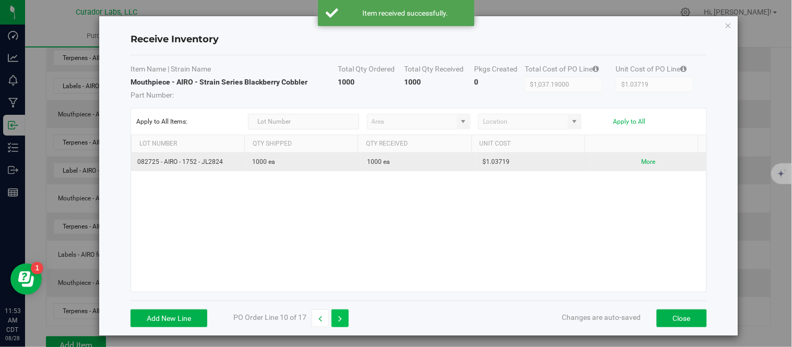
click at [347, 319] on button "button" at bounding box center [339, 319] width 17 height 18
type input "$0.00000"
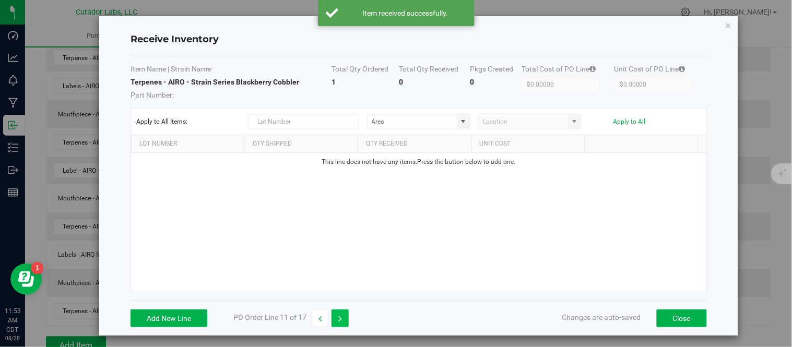
click at [347, 319] on button "button" at bounding box center [339, 319] width 17 height 18
type input "$1,037.19000"
type input "$1.03719"
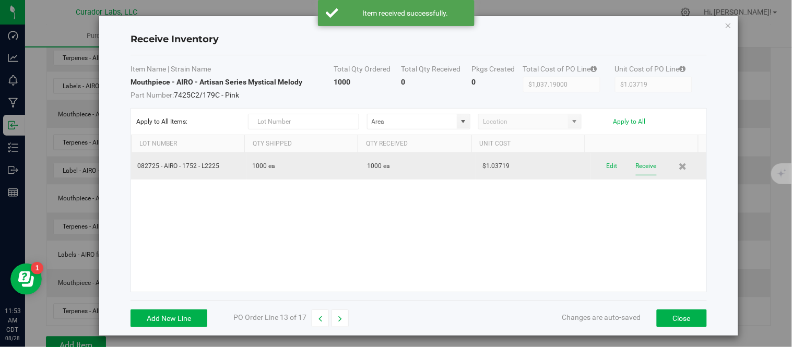
click at [636, 165] on button "Receive" at bounding box center [646, 166] width 21 height 18
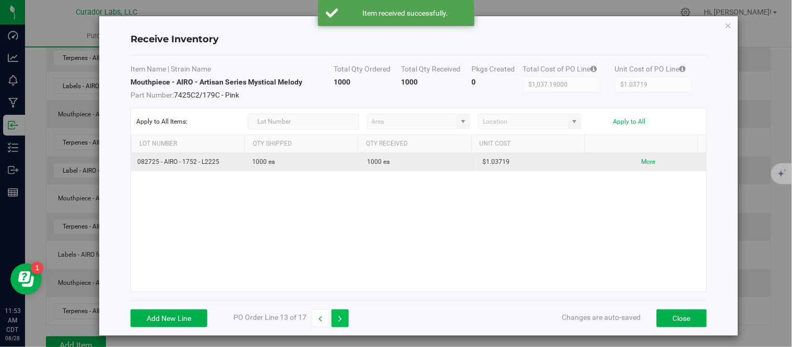
click at [346, 316] on button "button" at bounding box center [339, 319] width 17 height 18
type input "$0.00000"
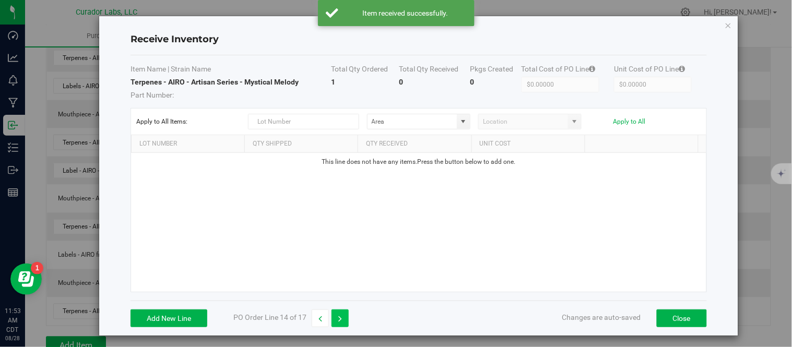
click at [346, 316] on button "button" at bounding box center [339, 319] width 17 height 18
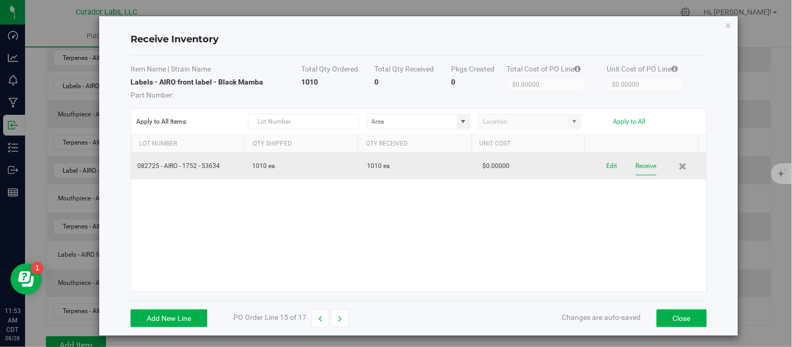
click at [636, 167] on button "Receive" at bounding box center [646, 166] width 21 height 18
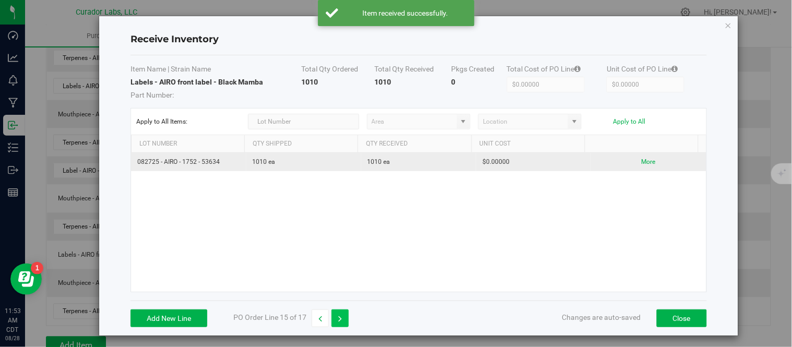
click at [345, 317] on button "button" at bounding box center [339, 319] width 17 height 18
type input "$1,037.19000"
type input "$1.03719"
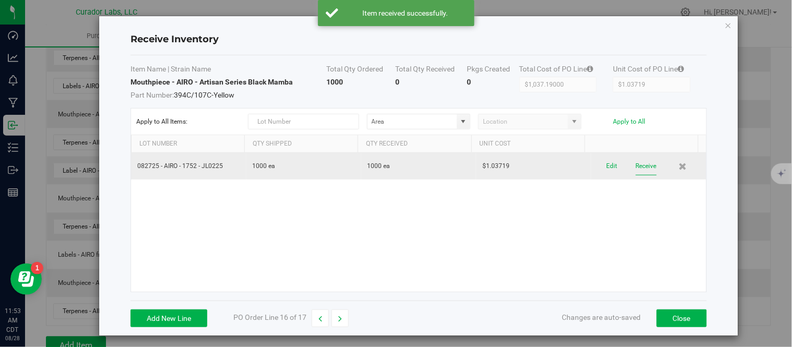
click at [636, 164] on button "Receive" at bounding box center [646, 166] width 21 height 18
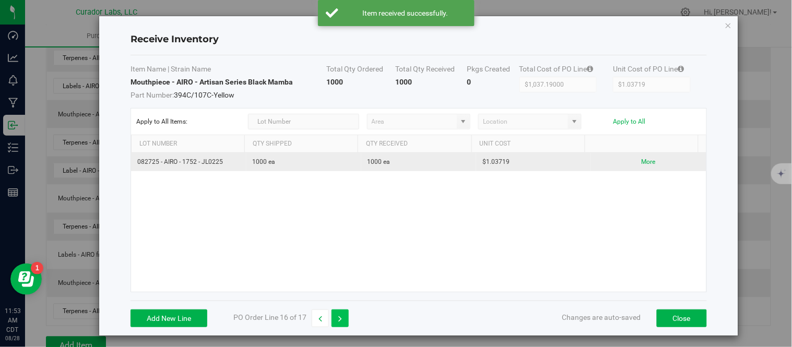
click at [345, 312] on button "button" at bounding box center [339, 319] width 17 height 18
type input "$0.00000"
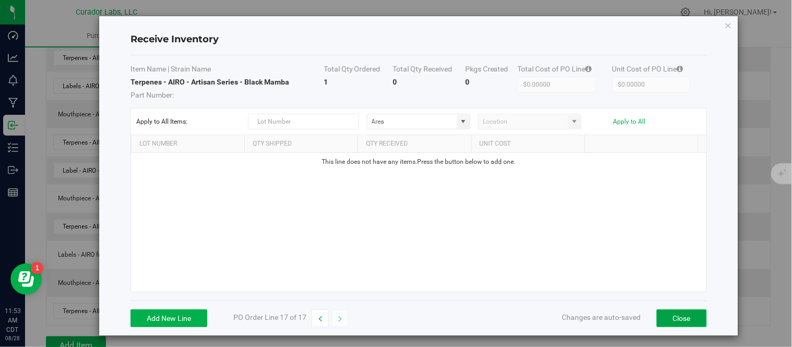
click at [665, 316] on button "Close" at bounding box center [682, 319] width 50 height 18
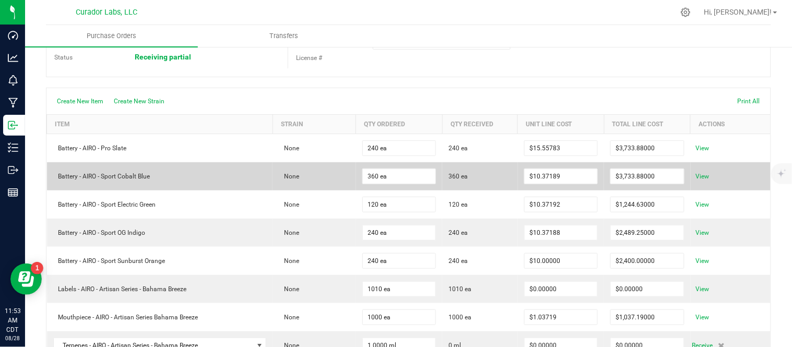
scroll to position [0, 0]
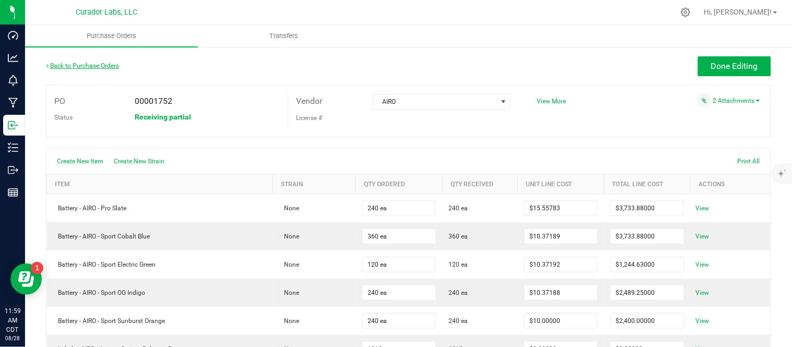
click at [108, 63] on link "Back to Purchase Orders" at bounding box center [82, 65] width 73 height 7
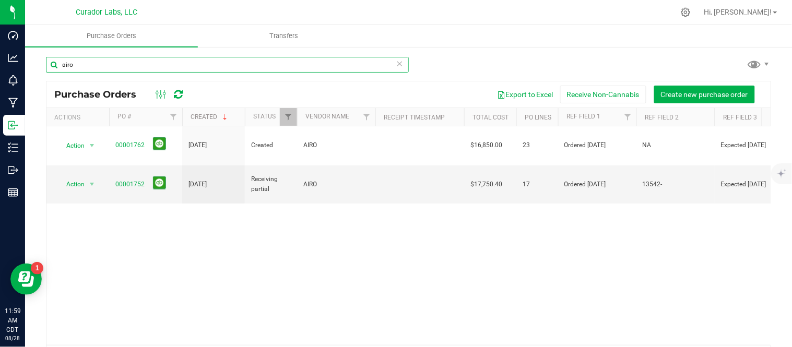
click at [182, 68] on input "airo" at bounding box center [227, 65] width 363 height 16
type input "a"
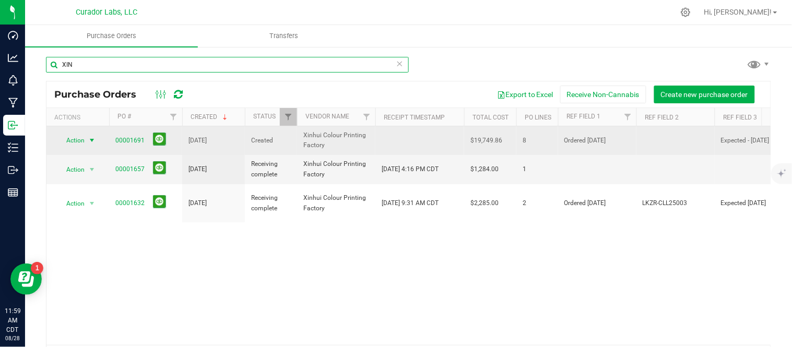
type input "XIN"
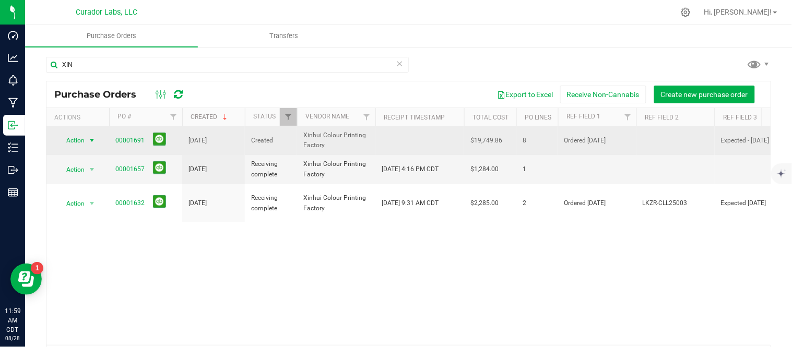
click at [94, 142] on span "select" at bounding box center [92, 140] width 8 height 8
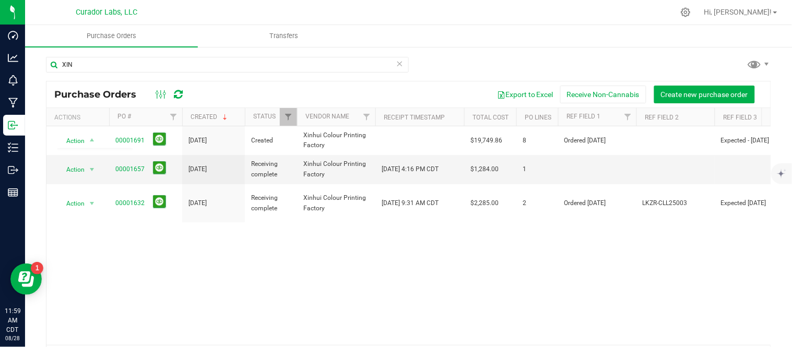
click at [205, 216] on div "Action Action Cancel purchase order Close purchase order Edit purchase order PO…" at bounding box center [408, 235] width 724 height 219
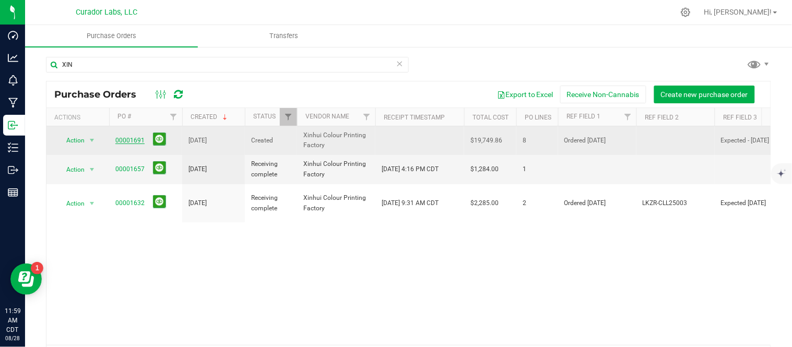
click at [133, 137] on link "00001691" at bounding box center [129, 140] width 29 height 7
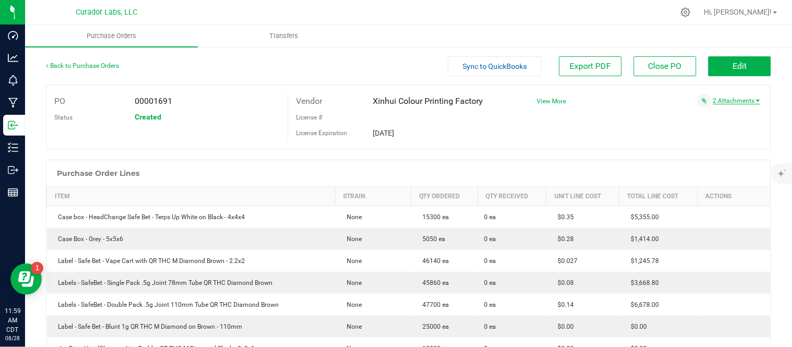
click at [736, 98] on link "2 Attachments" at bounding box center [736, 100] width 47 height 7
click at [727, 116] on span "temp4cj.png" at bounding box center [731, 114] width 32 height 7
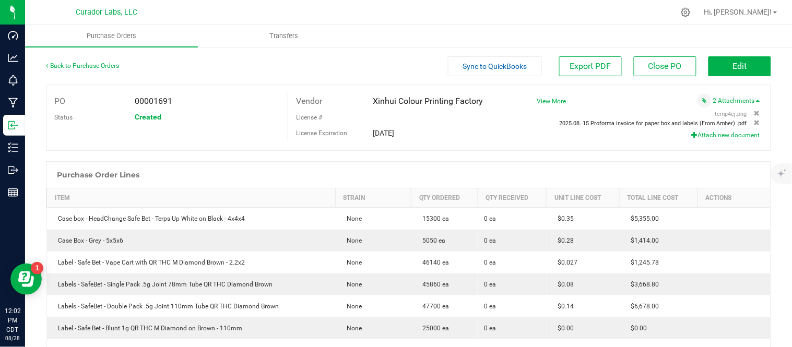
click at [729, 123] on span "2025.08. 15 Proforma invoice for paper box and labels (From Amber) .pdf" at bounding box center [653, 123] width 187 height 7
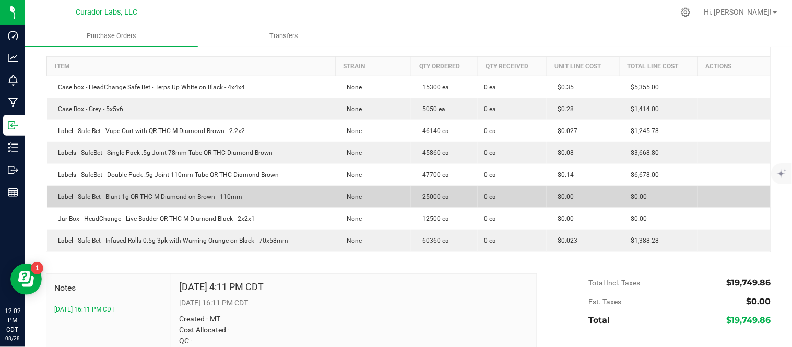
scroll to position [152, 0]
